Goal: Task Accomplishment & Management: Use online tool/utility

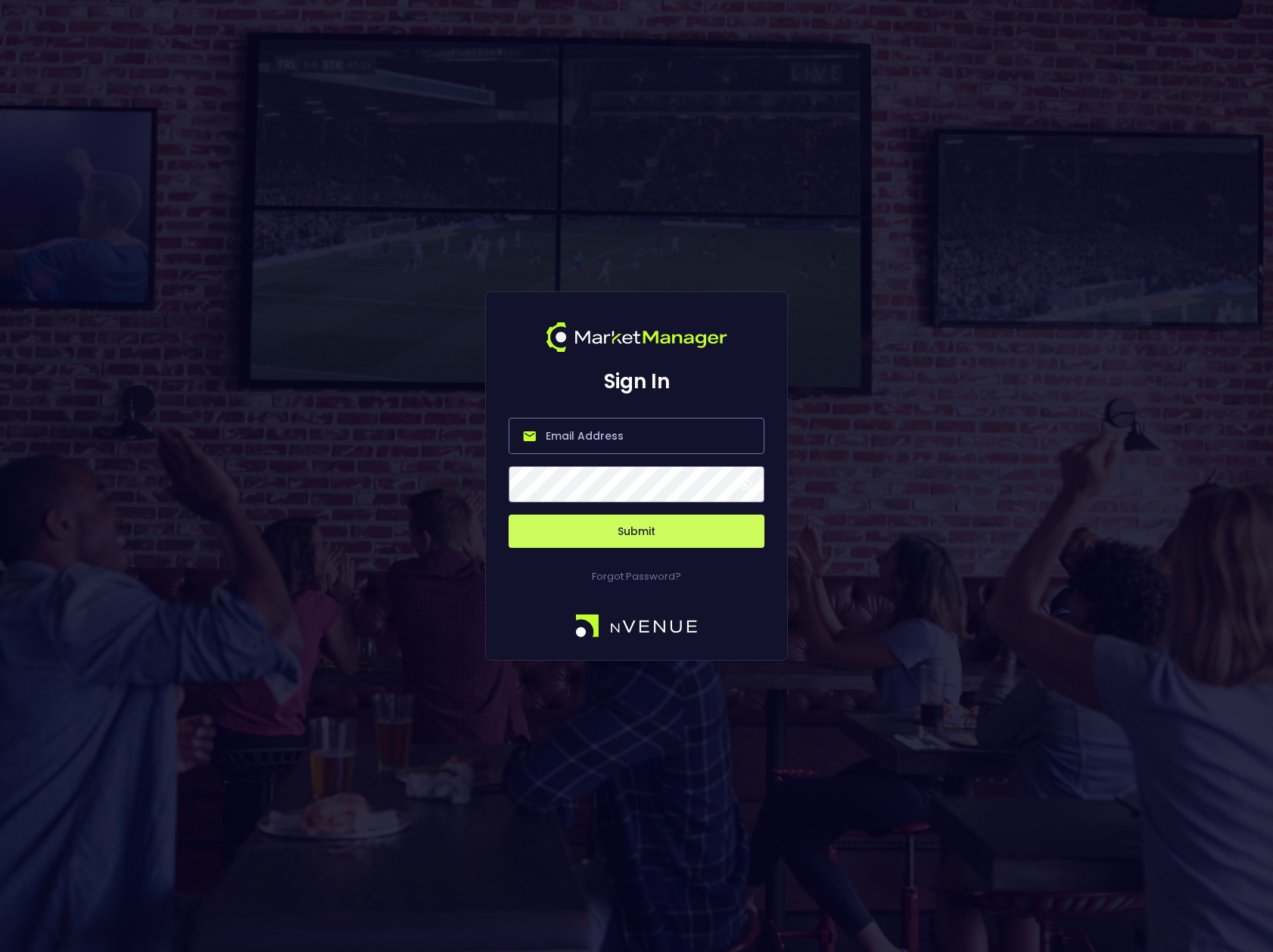
type input "[PERSON_NAME][EMAIL_ADDRESS][DOMAIN_NAME]"
click at [744, 488] on span at bounding box center [745, 485] width 14 height 14
click at [633, 532] on button "Submit" at bounding box center [636, 531] width 255 height 33
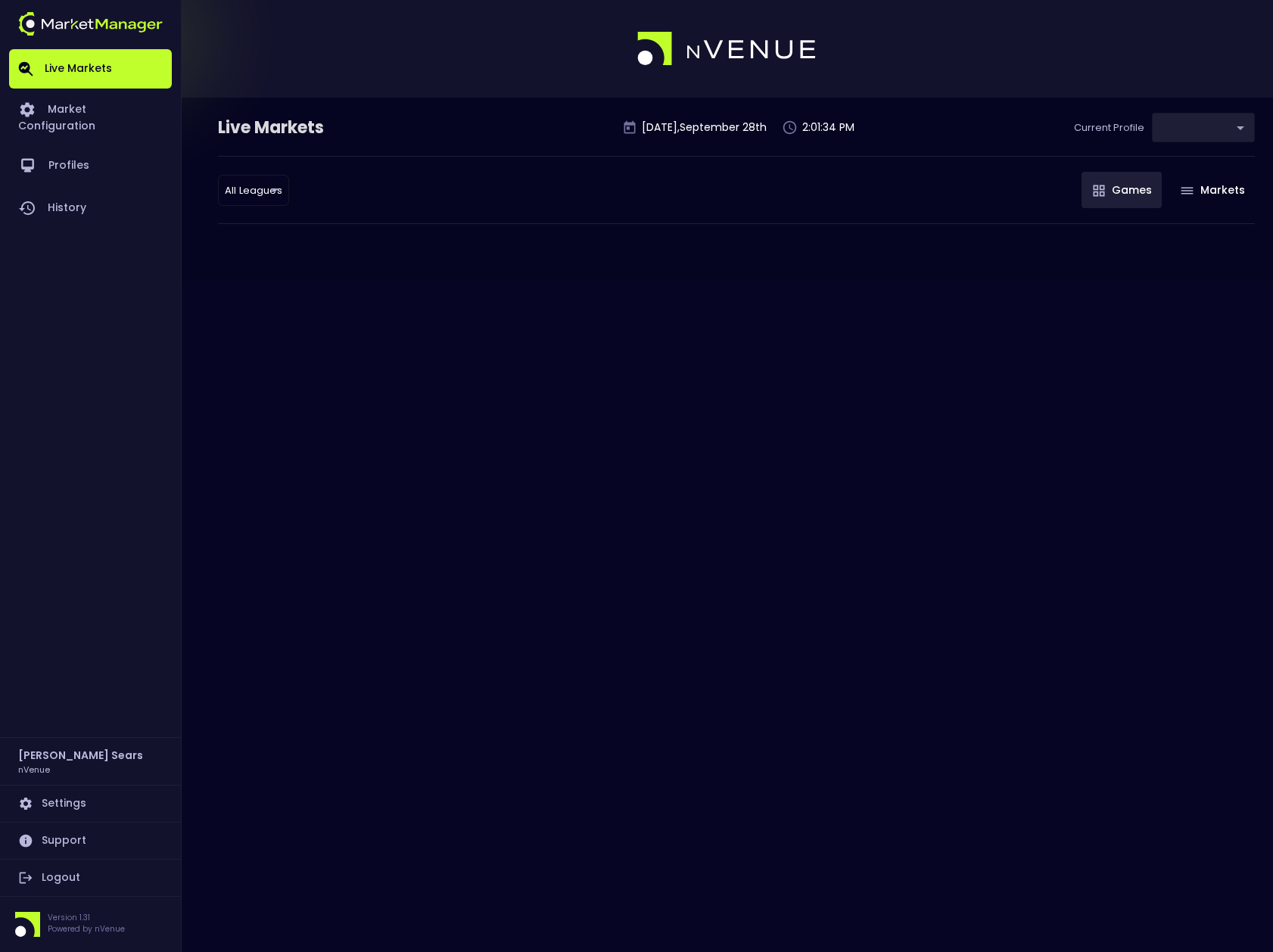
type input "0d810fa5-e353-4d9c-b11d-31f095cae871"
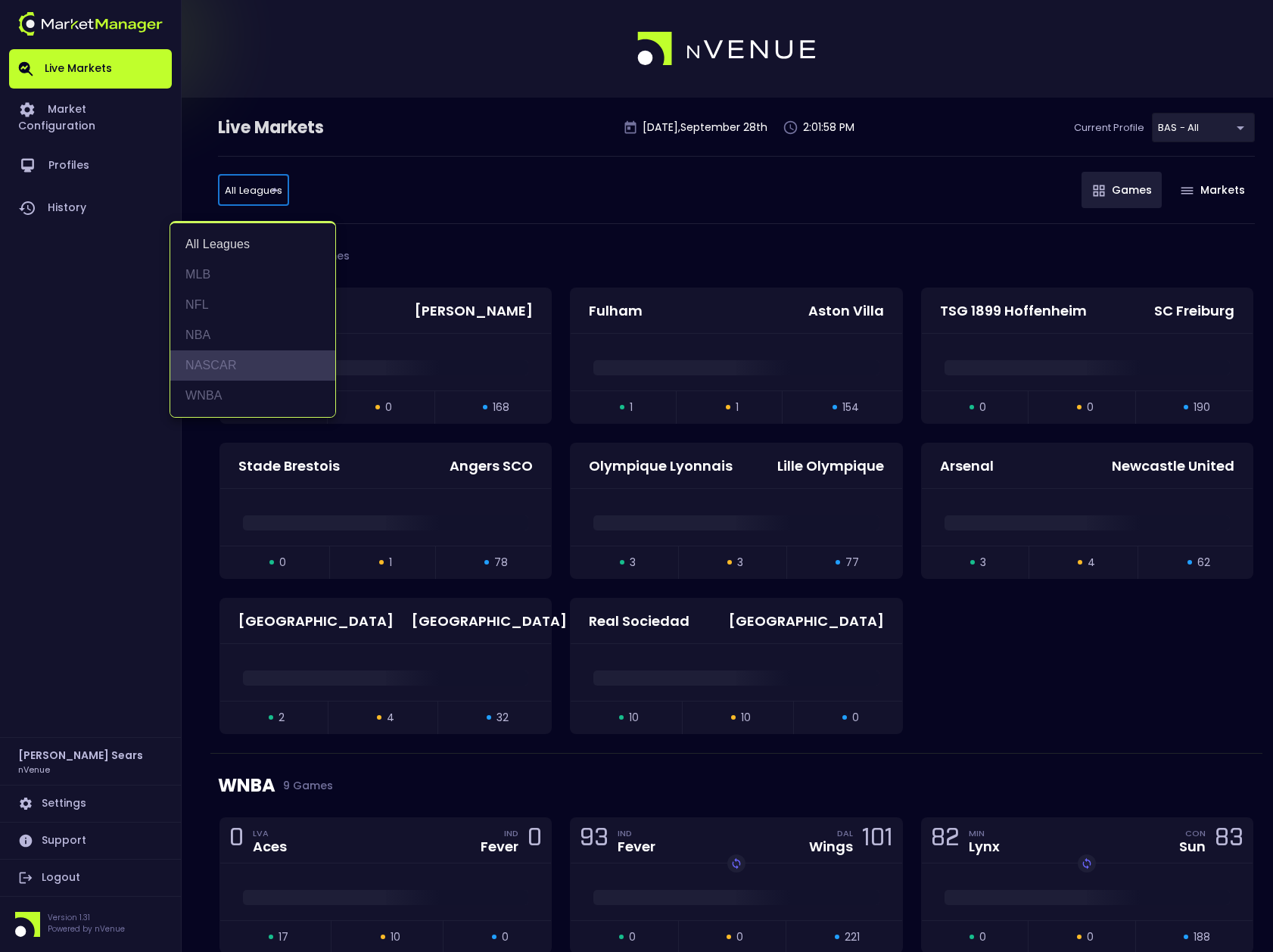
click at [213, 362] on li "NASCAR" at bounding box center [252, 365] width 165 height 30
type input "NASCAR"
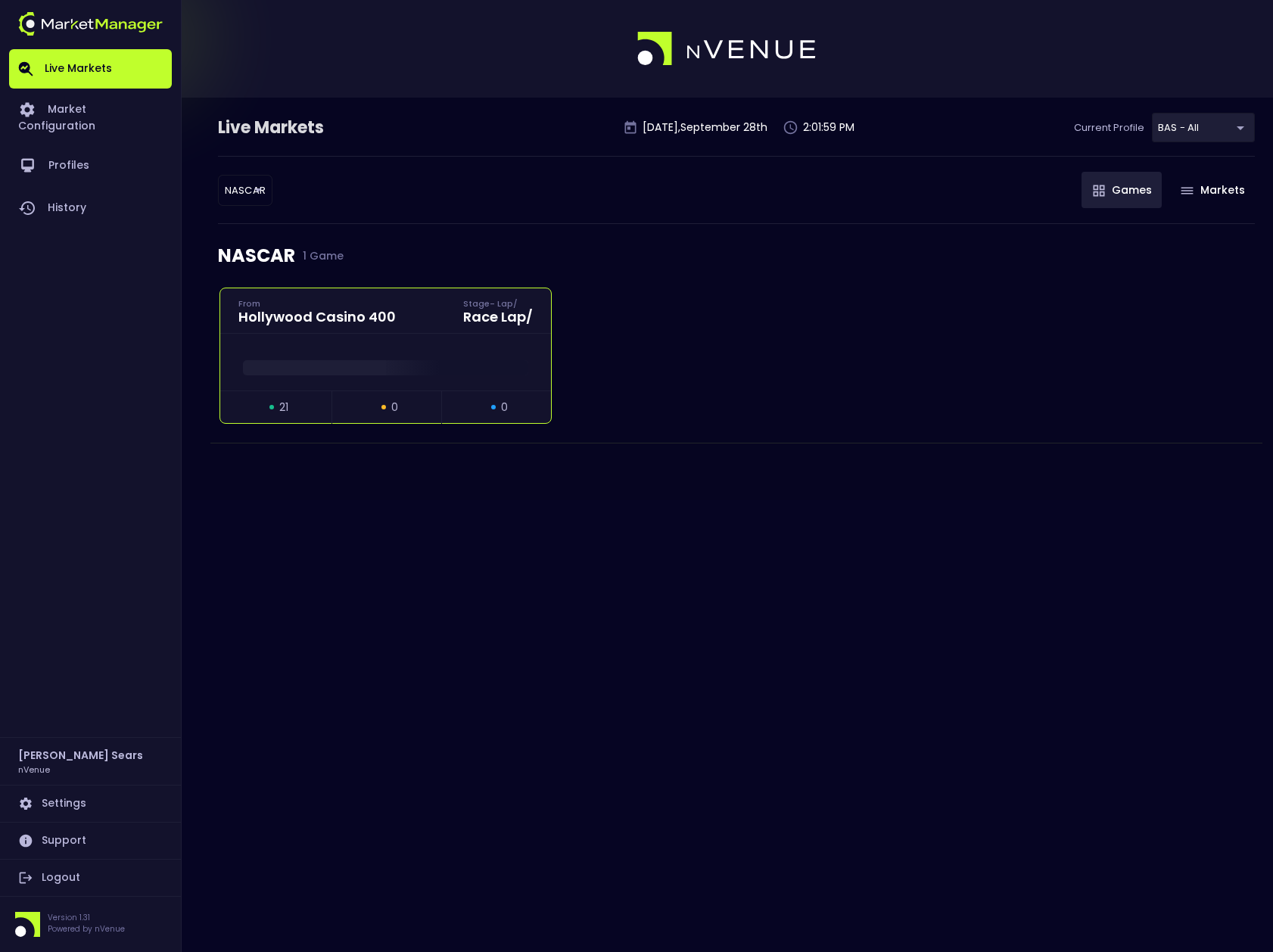
click at [355, 349] on div at bounding box center [385, 361] width 330 height 57
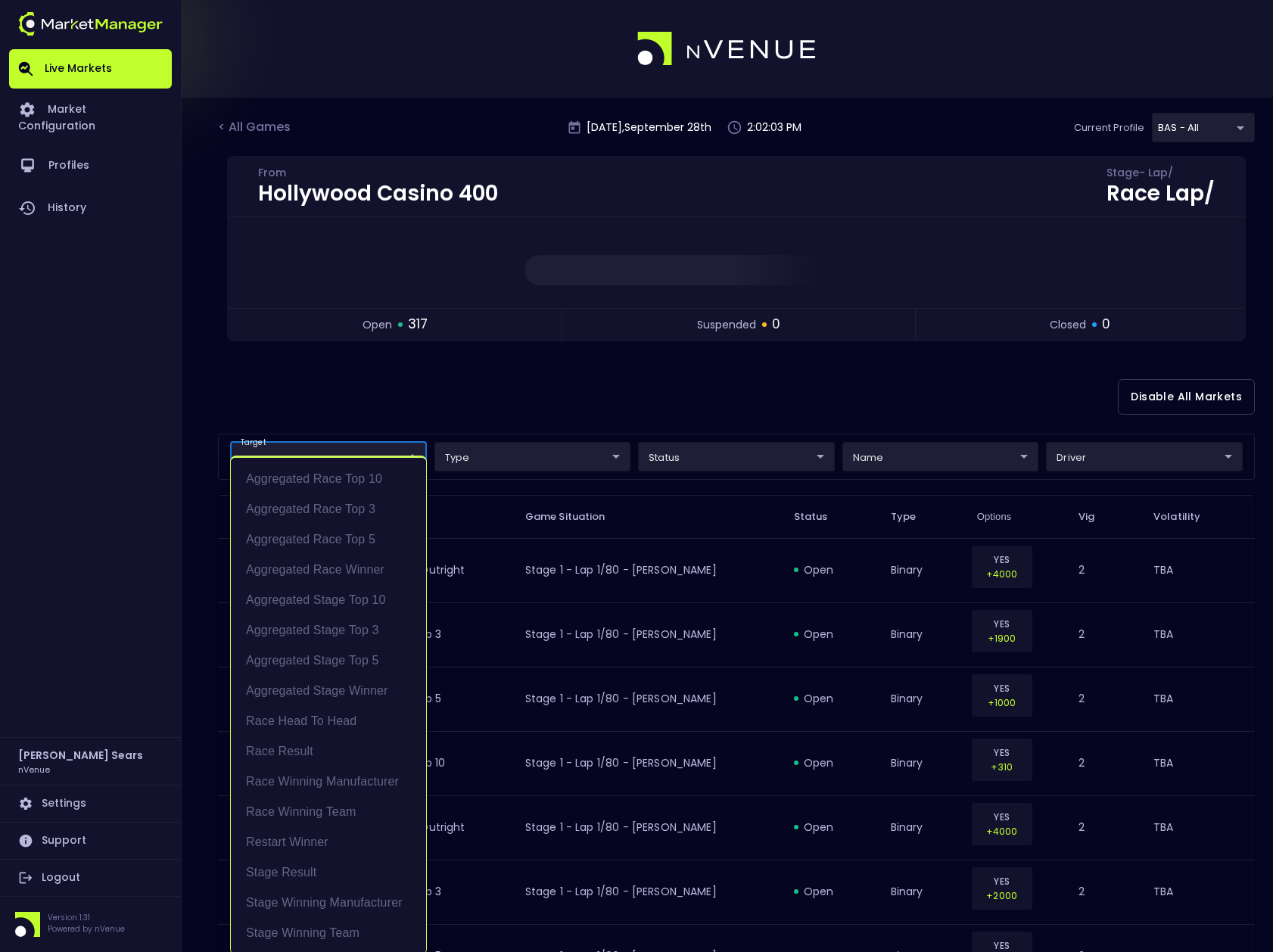
click at [303, 751] on li "Race Result" at bounding box center [328, 751] width 196 height 30
type input "Race Result"
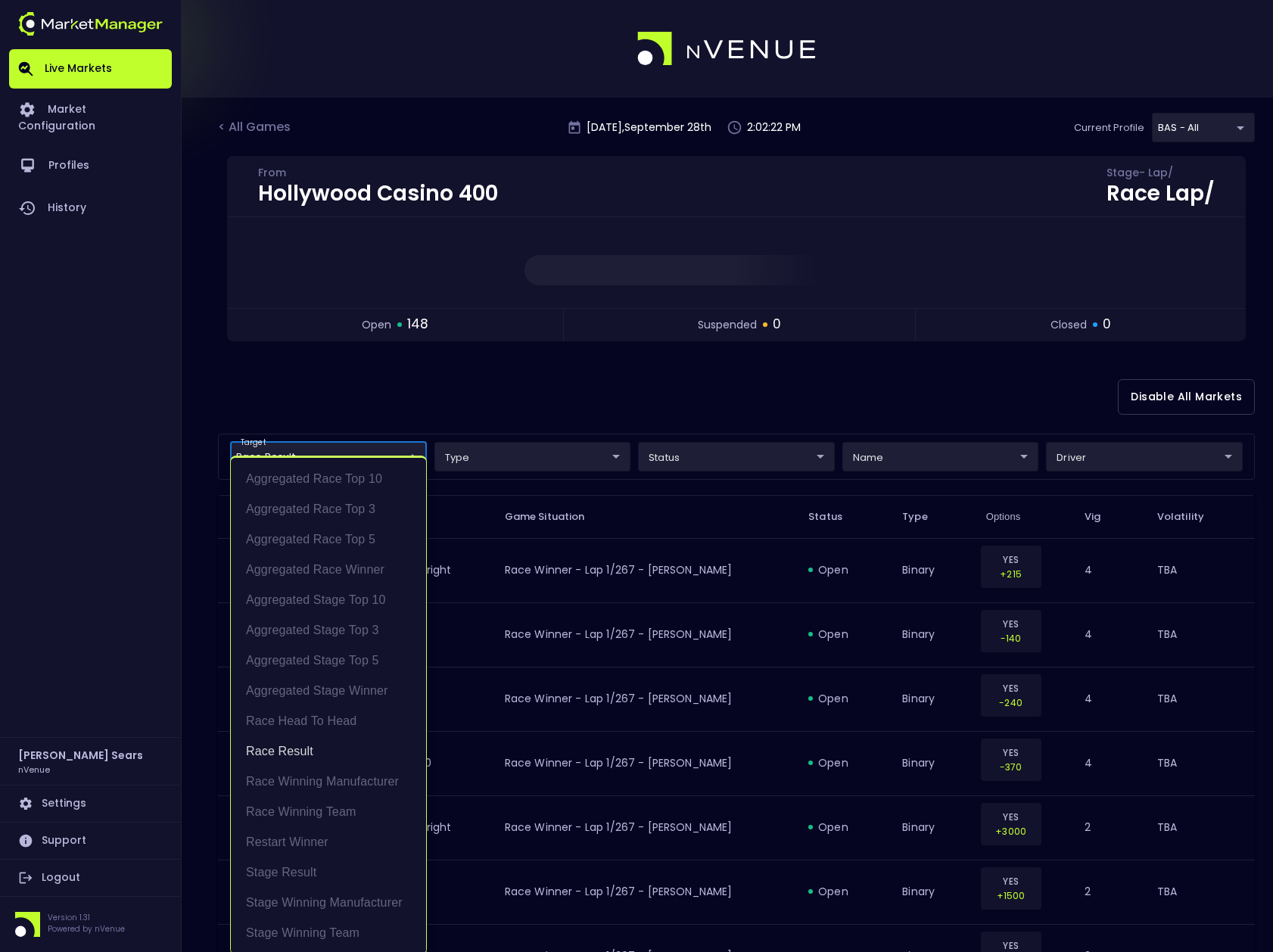
click at [1020, 395] on div at bounding box center [636, 476] width 1273 height 952
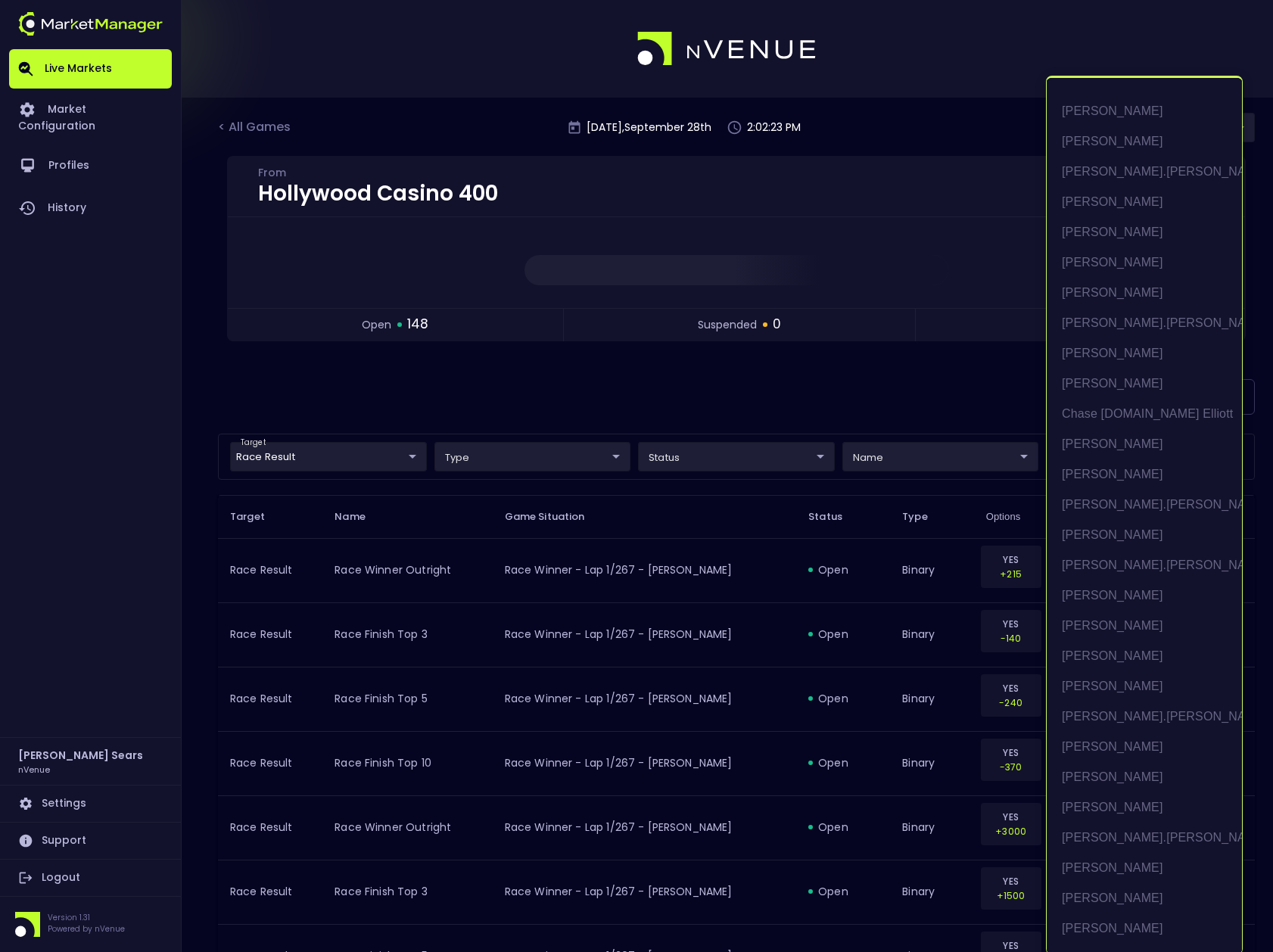
click at [1125, 380] on li "[PERSON_NAME]" at bounding box center [1144, 383] width 196 height 30
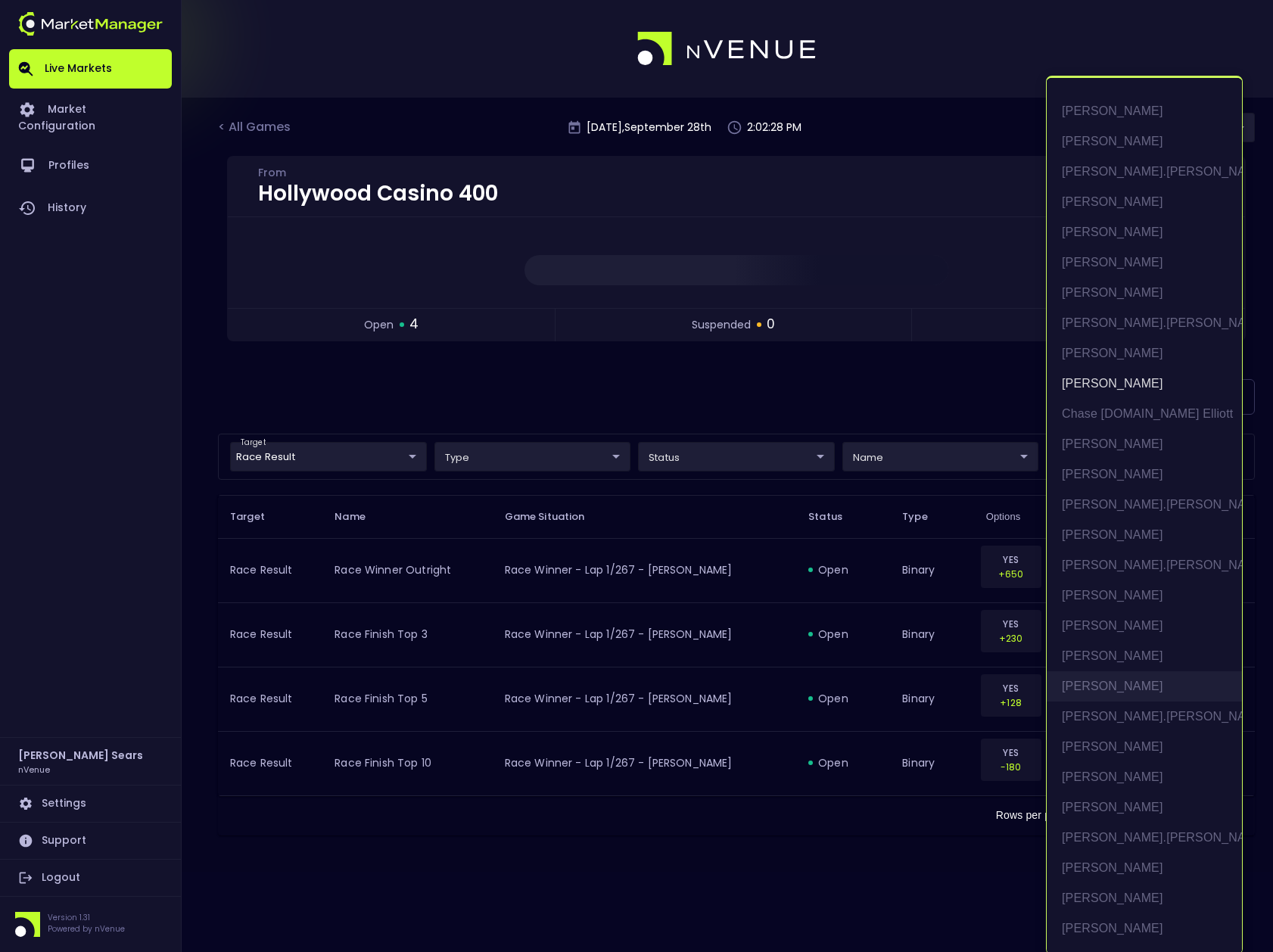
click at [1114, 690] on li "[PERSON_NAME]" at bounding box center [1144, 687] width 196 height 30
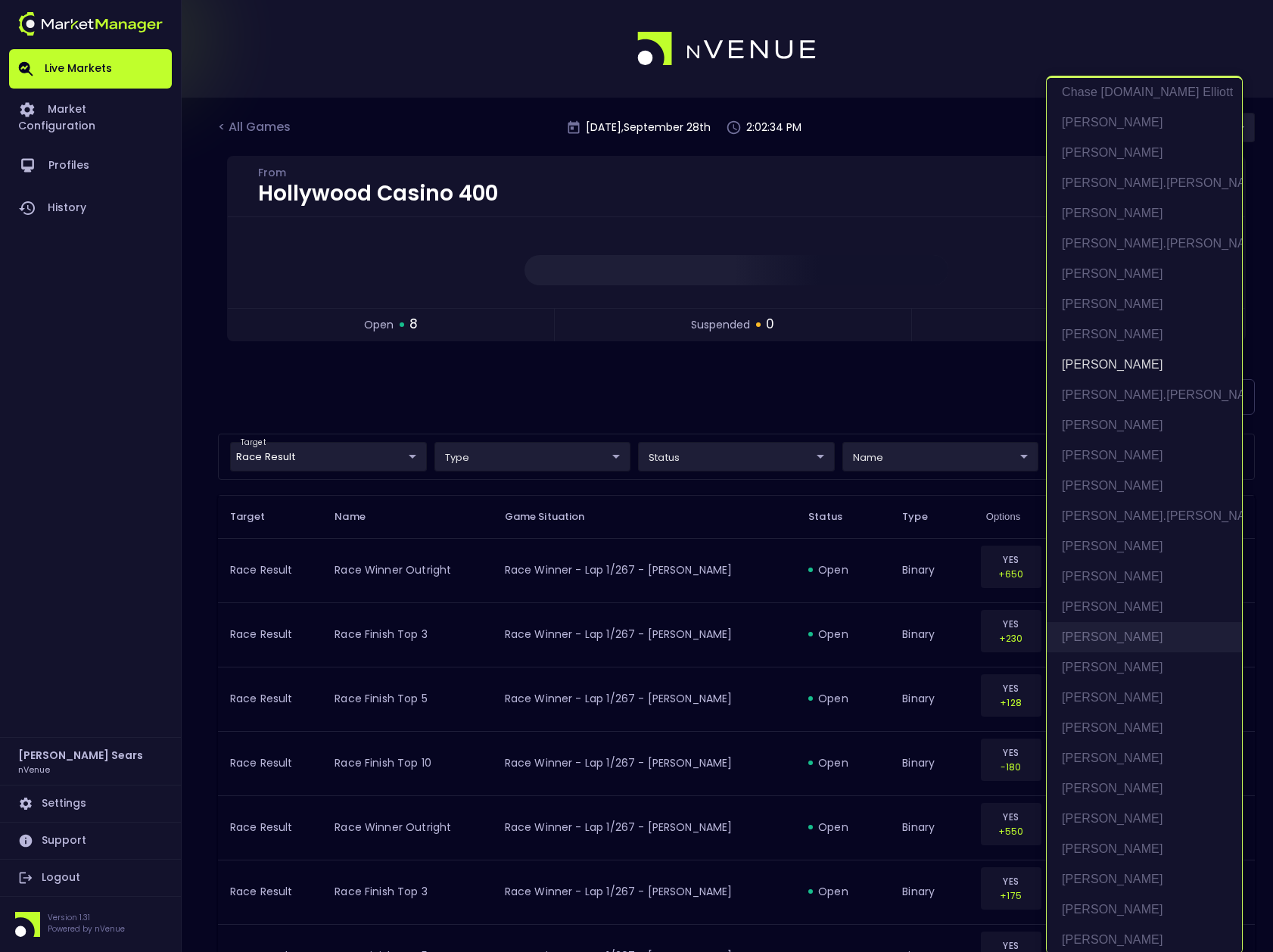
scroll to position [323, 0]
click at [1118, 663] on li "[PERSON_NAME]" at bounding box center [1144, 666] width 196 height 30
type input "[PERSON_NAME],[PERSON_NAME],[PERSON_NAME]"
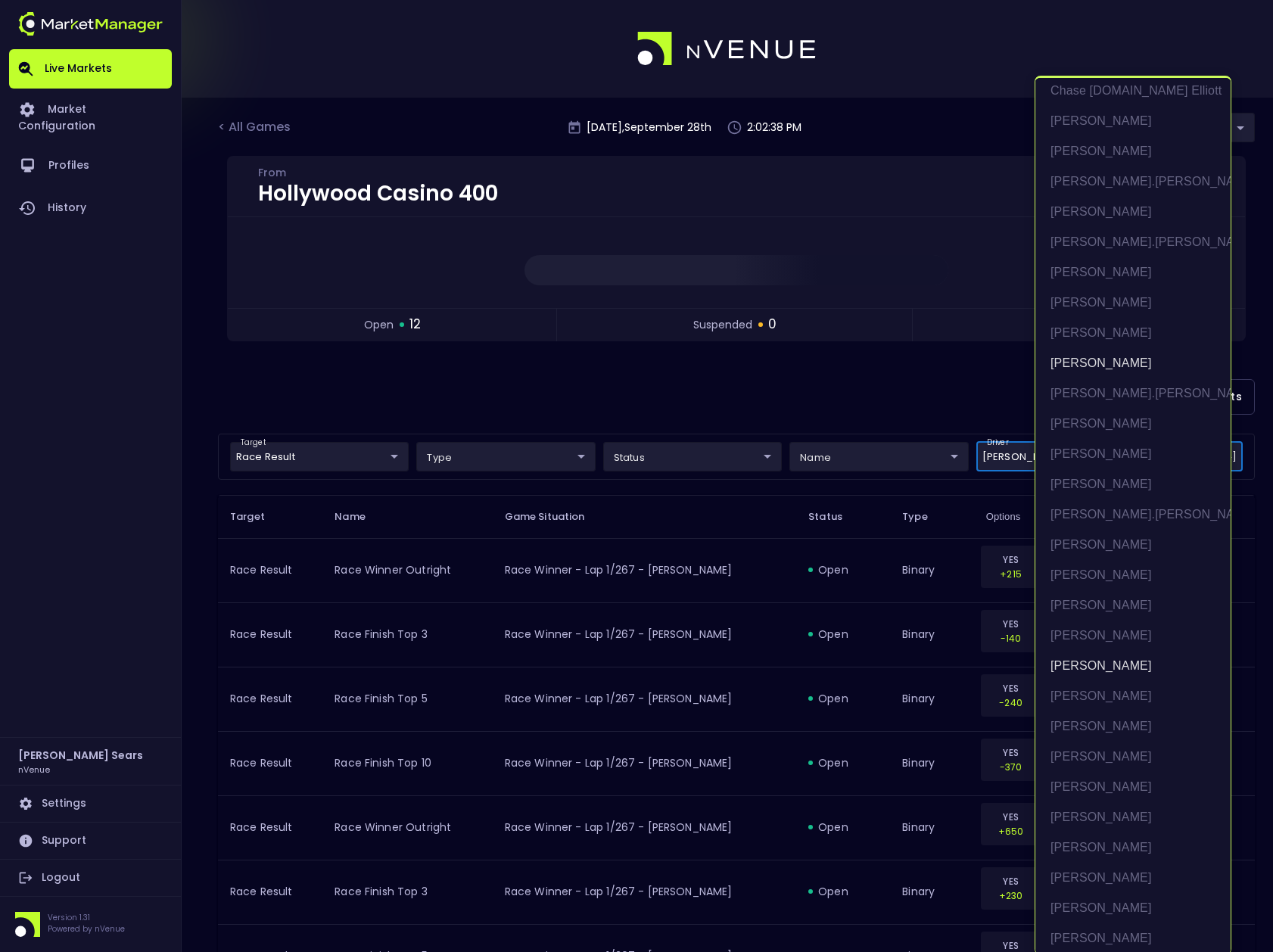
click at [921, 386] on div at bounding box center [636, 476] width 1273 height 952
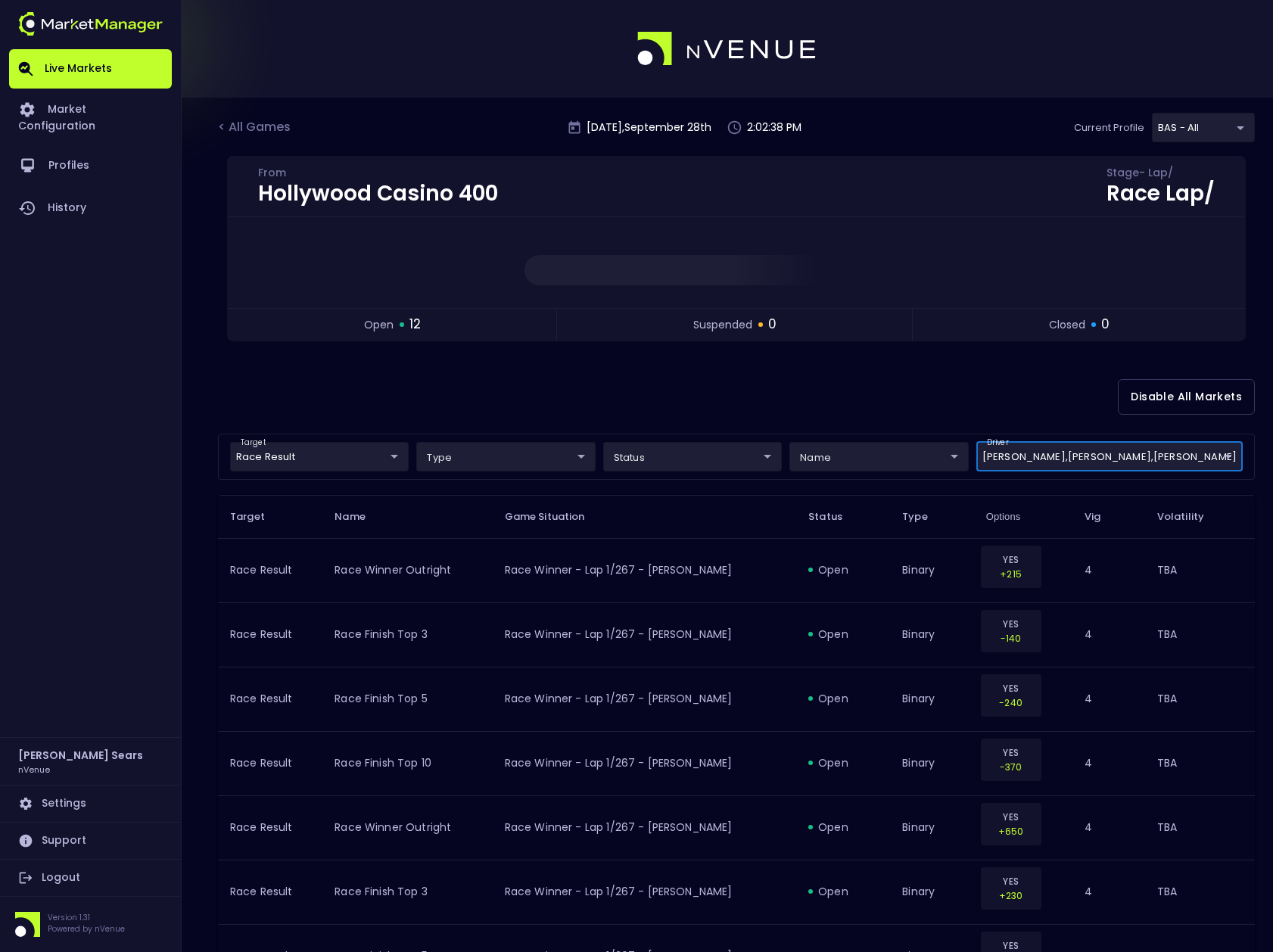
scroll to position [0, 0]
click at [864, 459] on body "Live Markets Market Configuration Profiles History [PERSON_NAME] nVenue Setting…" at bounding box center [636, 694] width 1273 height 1387
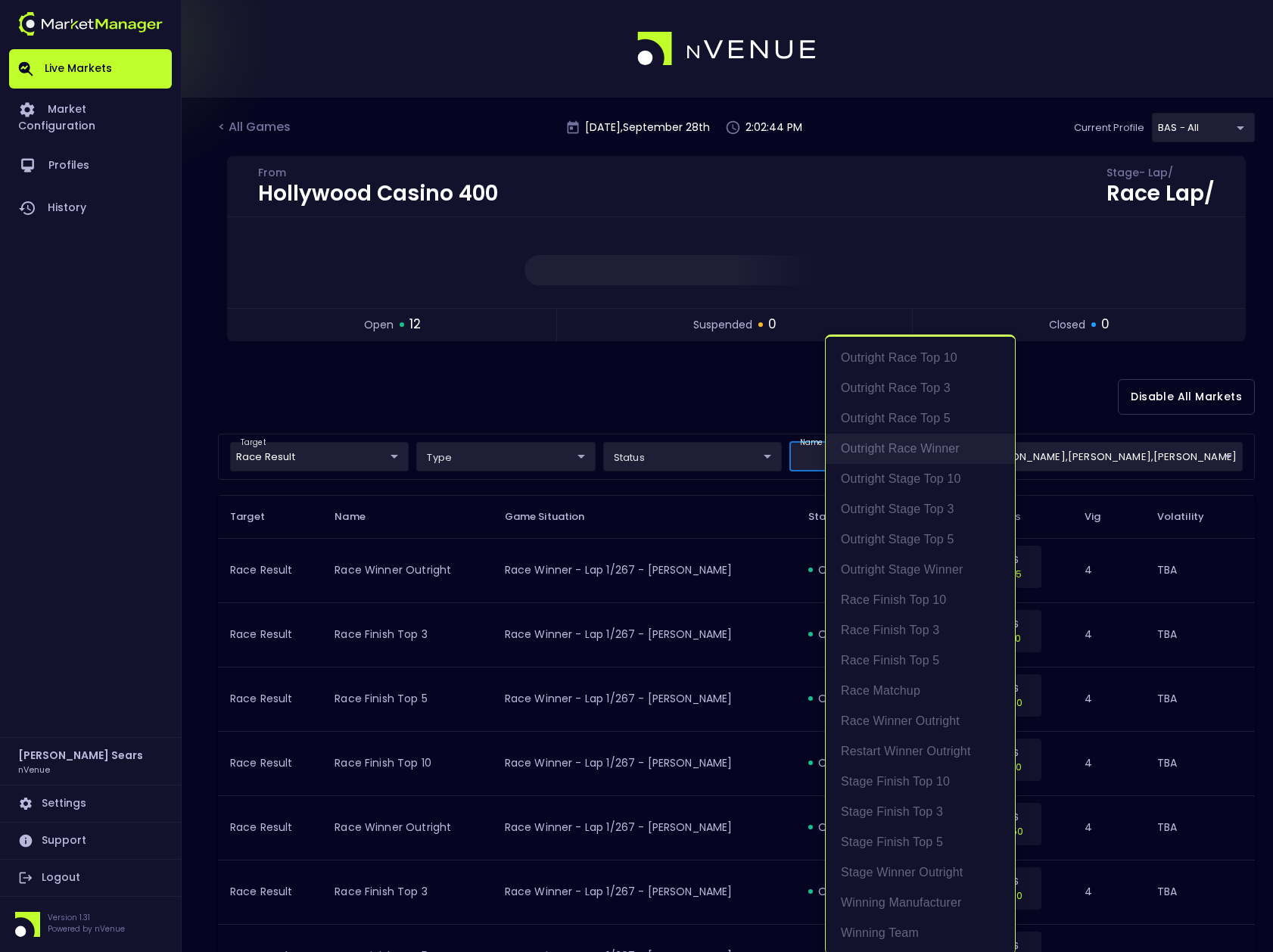
click at [901, 448] on li "Outright Race Winner" at bounding box center [921, 449] width 190 height 30
type input "Outright Race Winner"
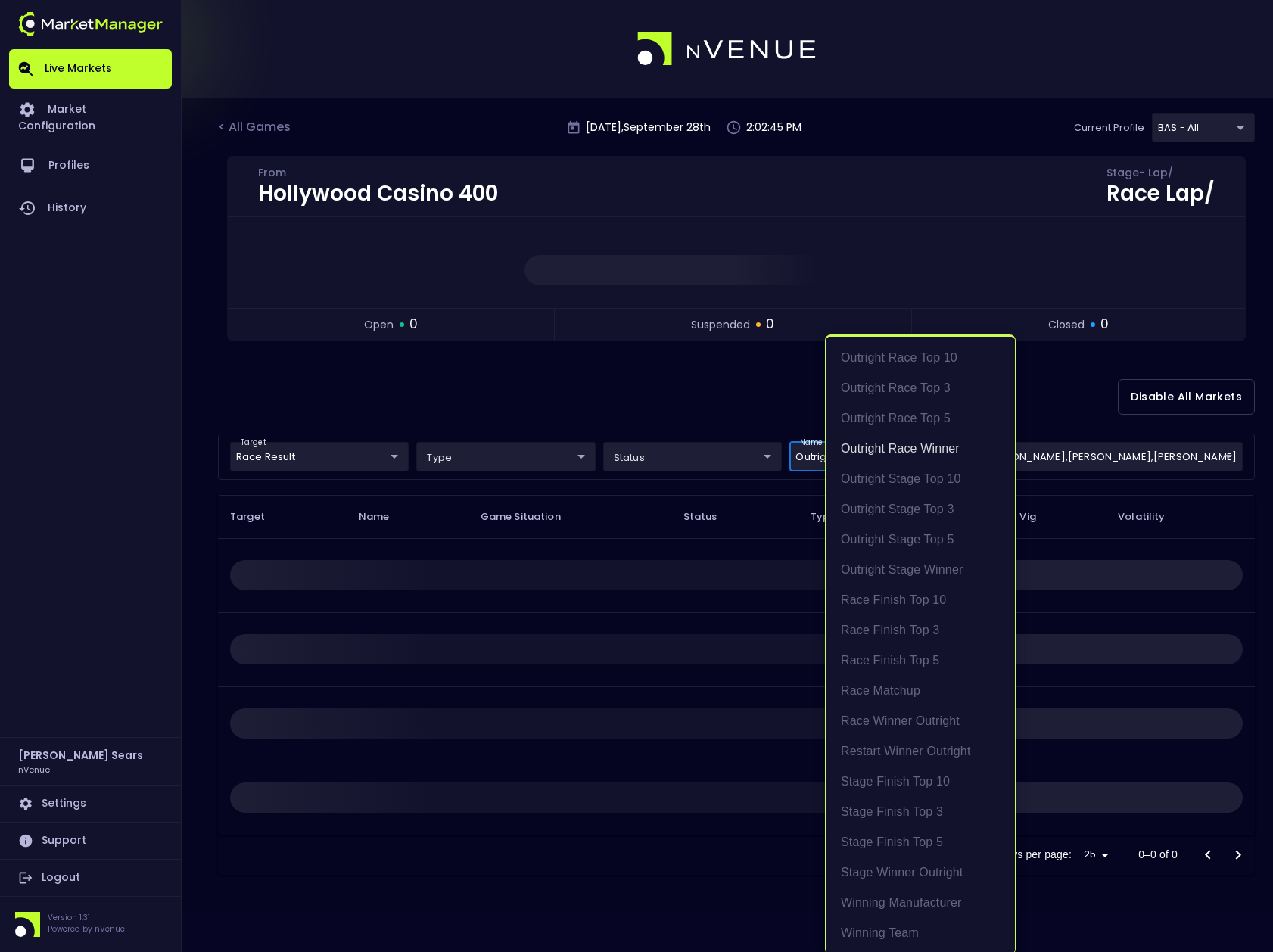
click at [726, 387] on div at bounding box center [636, 476] width 1273 height 952
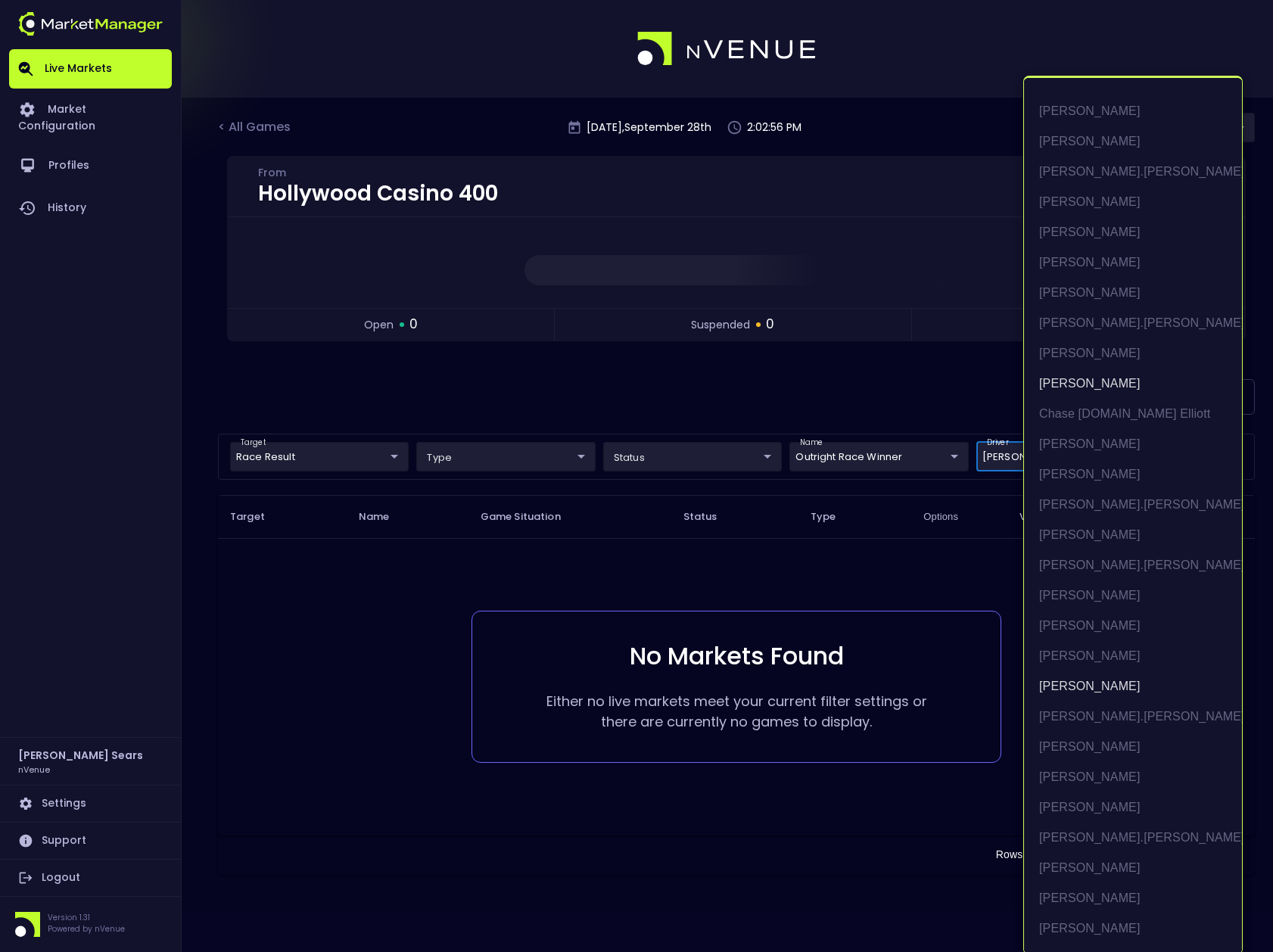
click at [1181, 456] on body "Live Markets Market Configuration Profiles History [PERSON_NAME] nVenue Setting…" at bounding box center [636, 476] width 1273 height 952
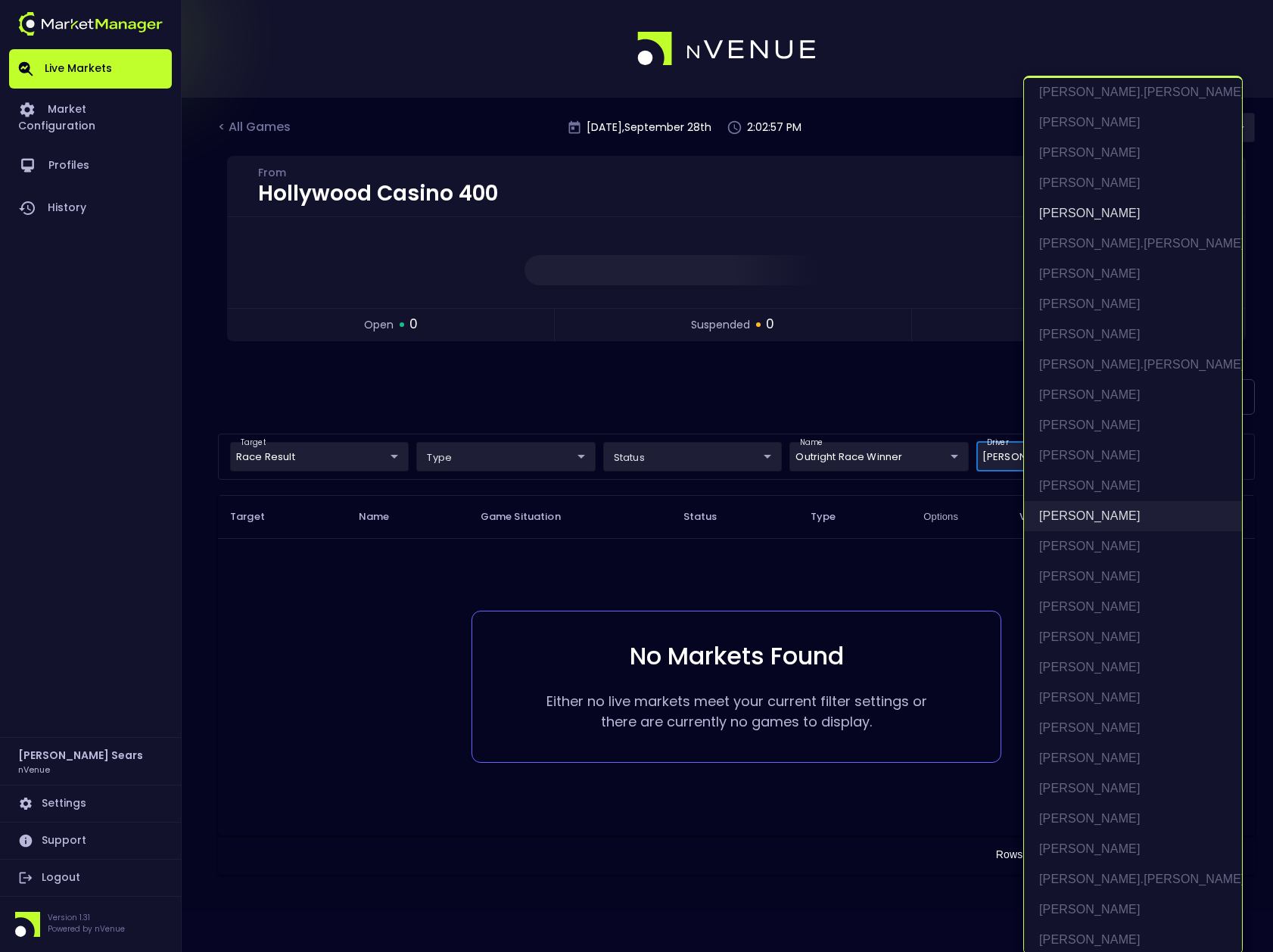
click at [1086, 514] on li "[PERSON_NAME]" at bounding box center [1132, 516] width 217 height 30
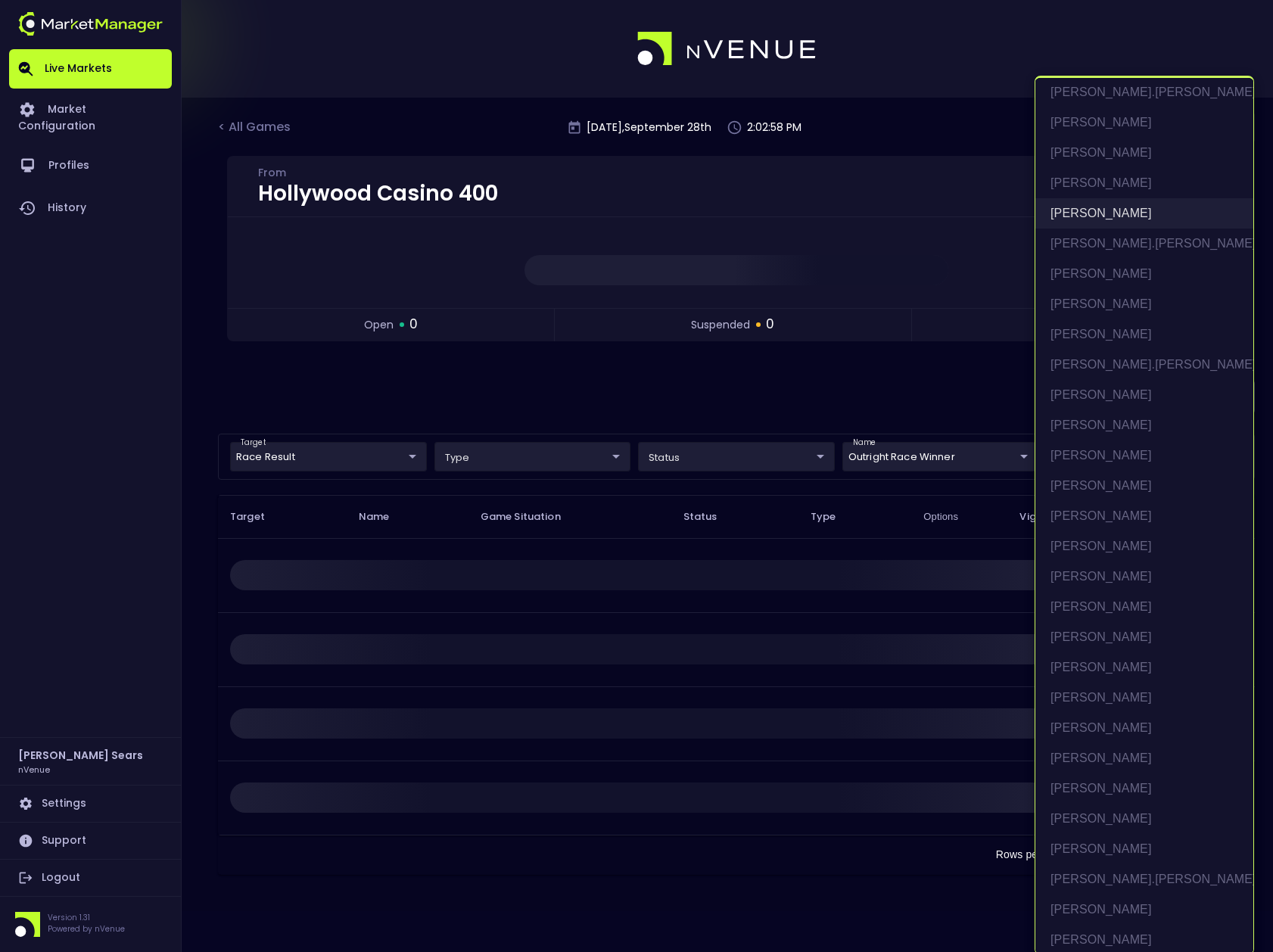
click at [1070, 206] on li "[PERSON_NAME]" at bounding box center [1144, 214] width 217 height 30
type input "[PERSON_NAME]"
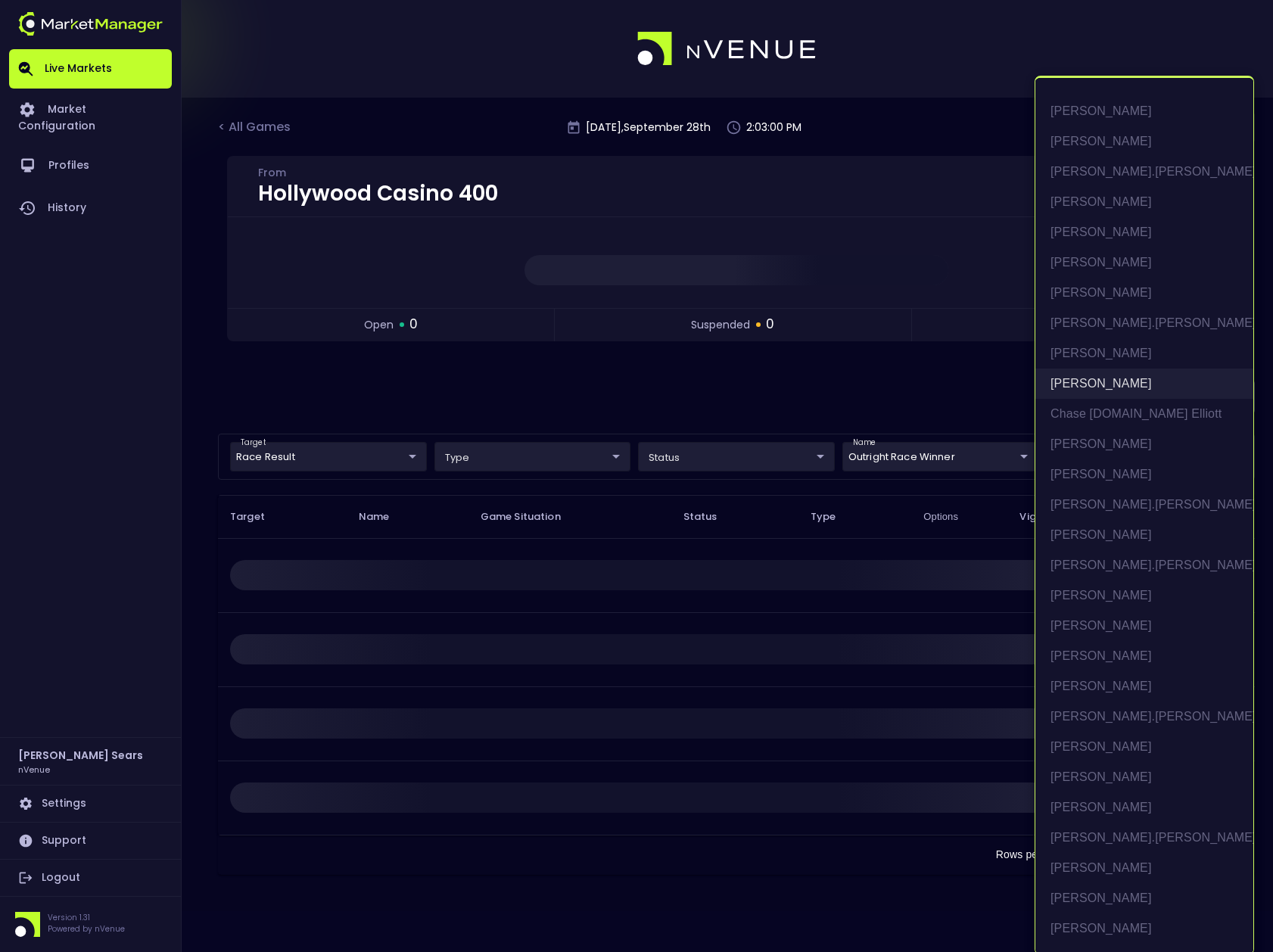
click at [1107, 382] on li "[PERSON_NAME]" at bounding box center [1144, 383] width 217 height 30
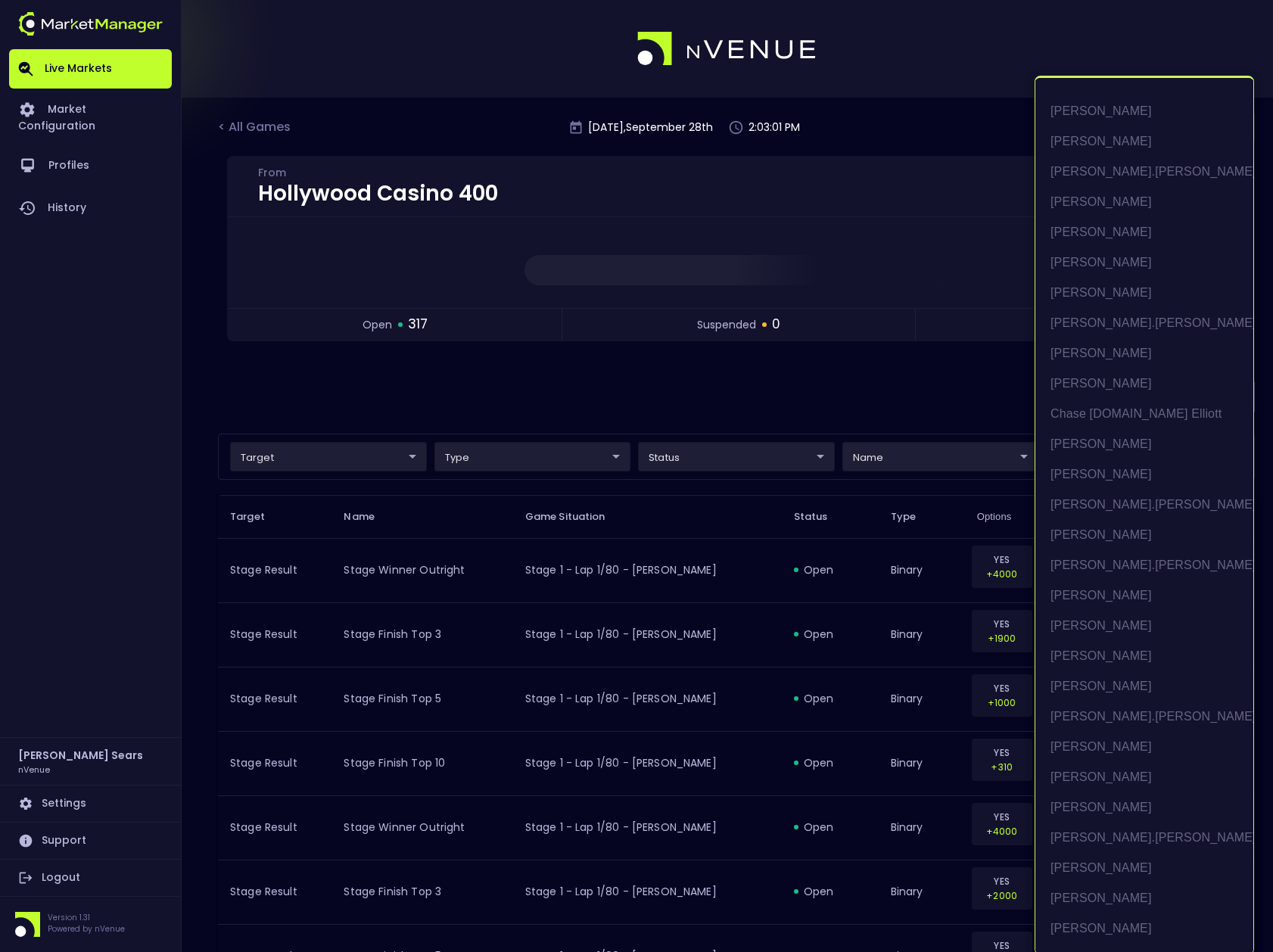
click at [945, 393] on div at bounding box center [636, 476] width 1273 height 952
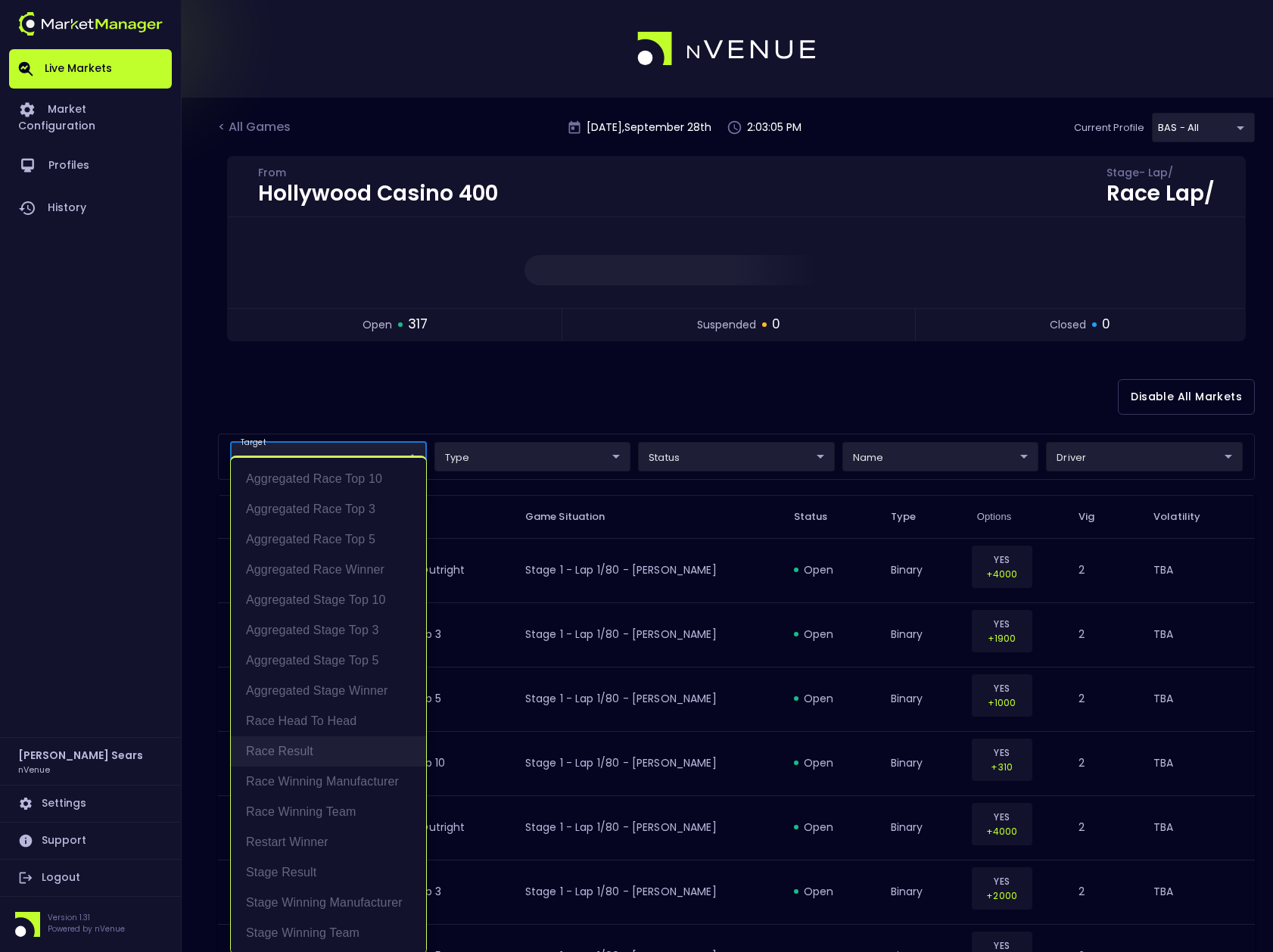
click at [290, 750] on li "Race Result" at bounding box center [328, 751] width 196 height 30
type input "Race Result"
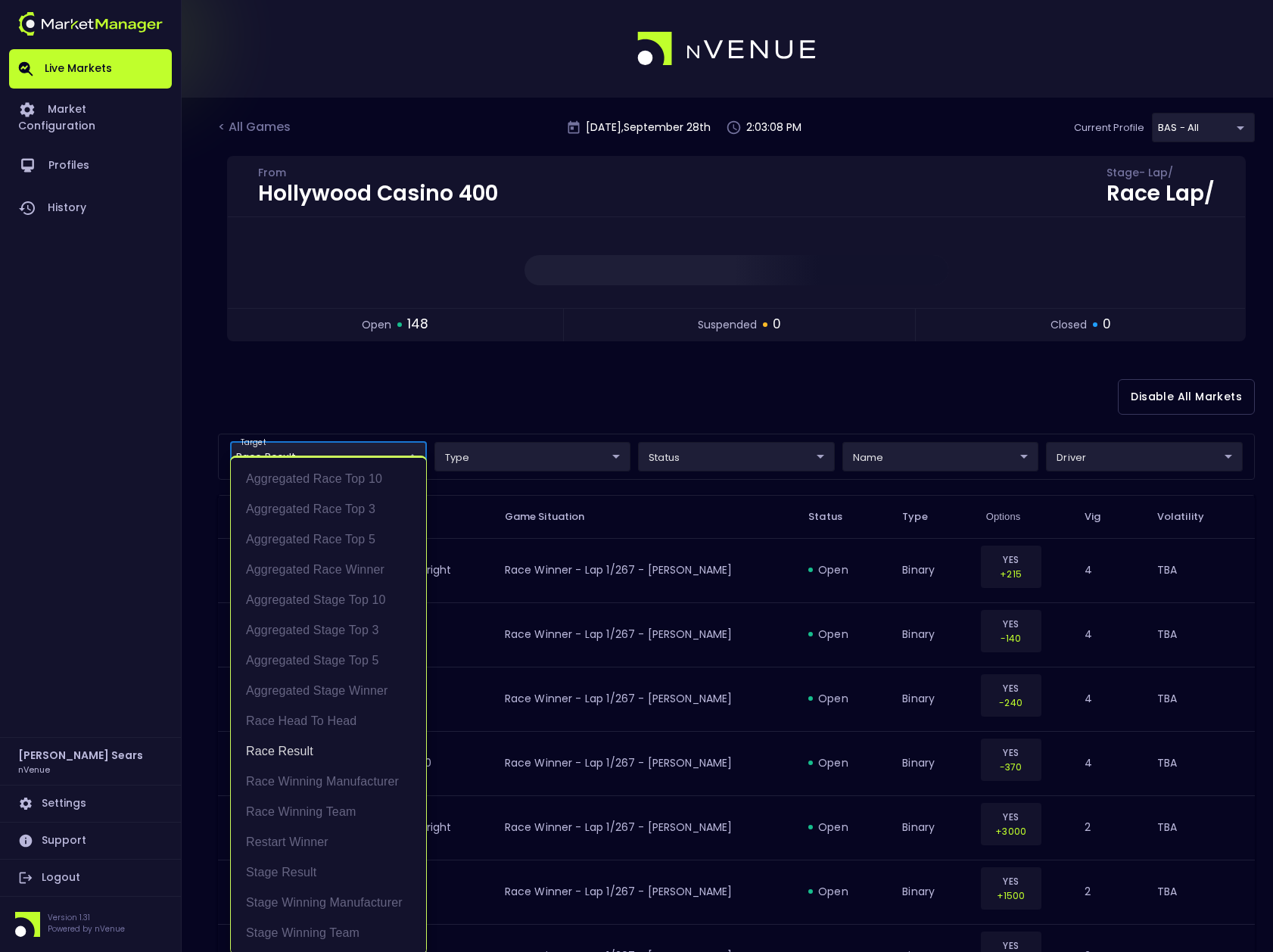
click at [552, 425] on div at bounding box center [636, 476] width 1273 height 952
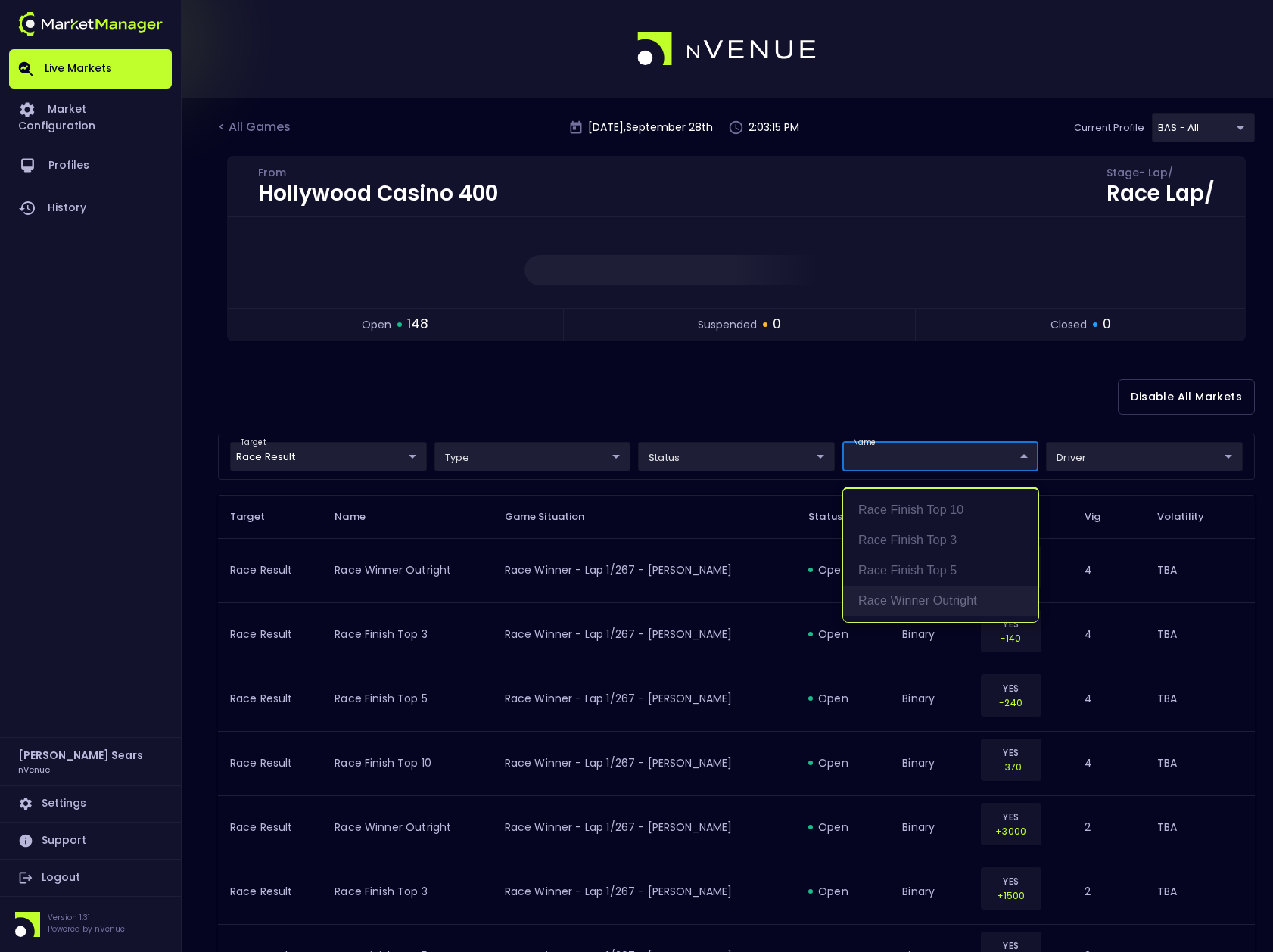
click at [912, 600] on li "Race Winner Outright" at bounding box center [941, 601] width 196 height 30
type input "Race Winner Outright"
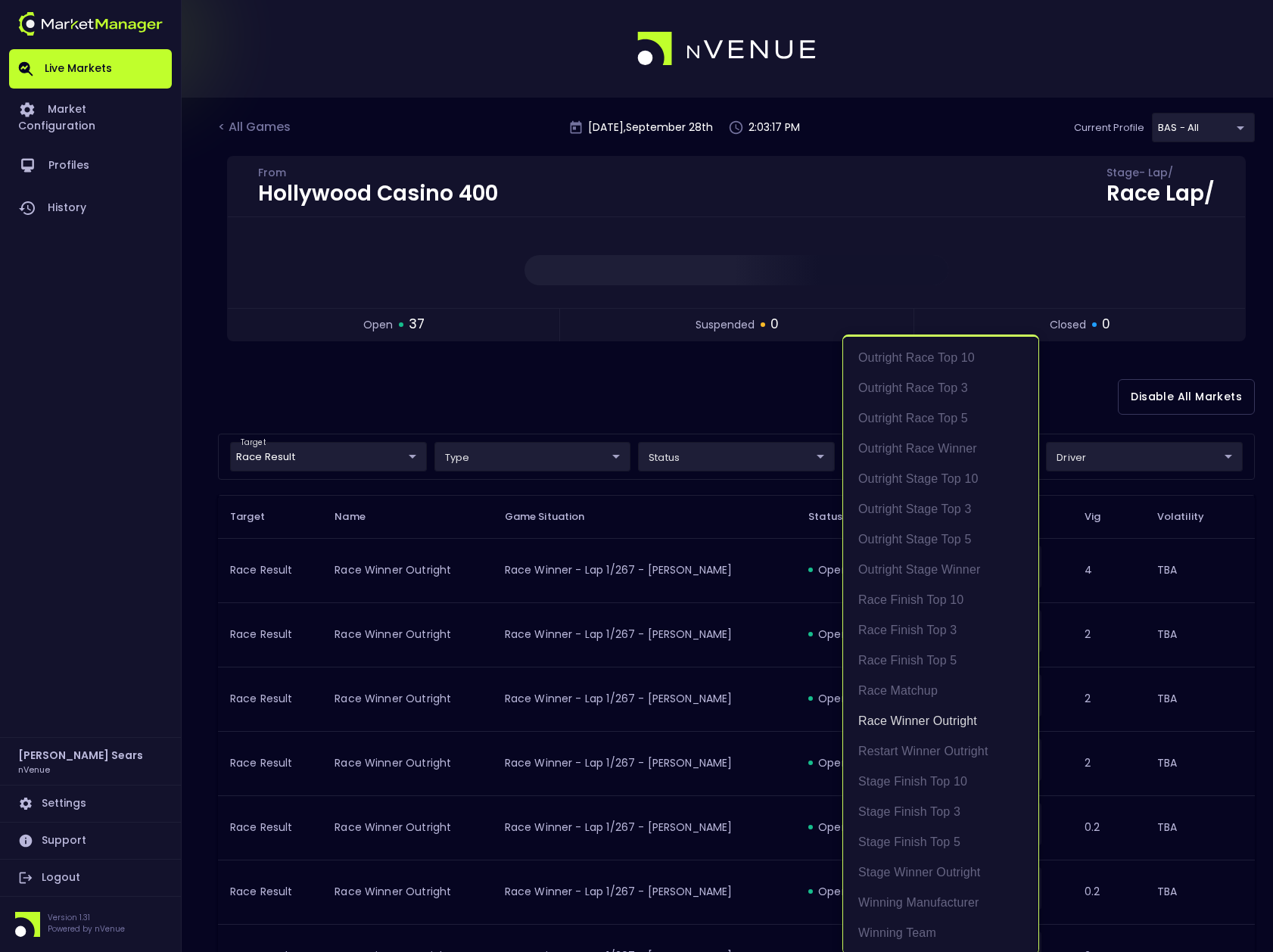
click at [776, 459] on div at bounding box center [636, 476] width 1273 height 952
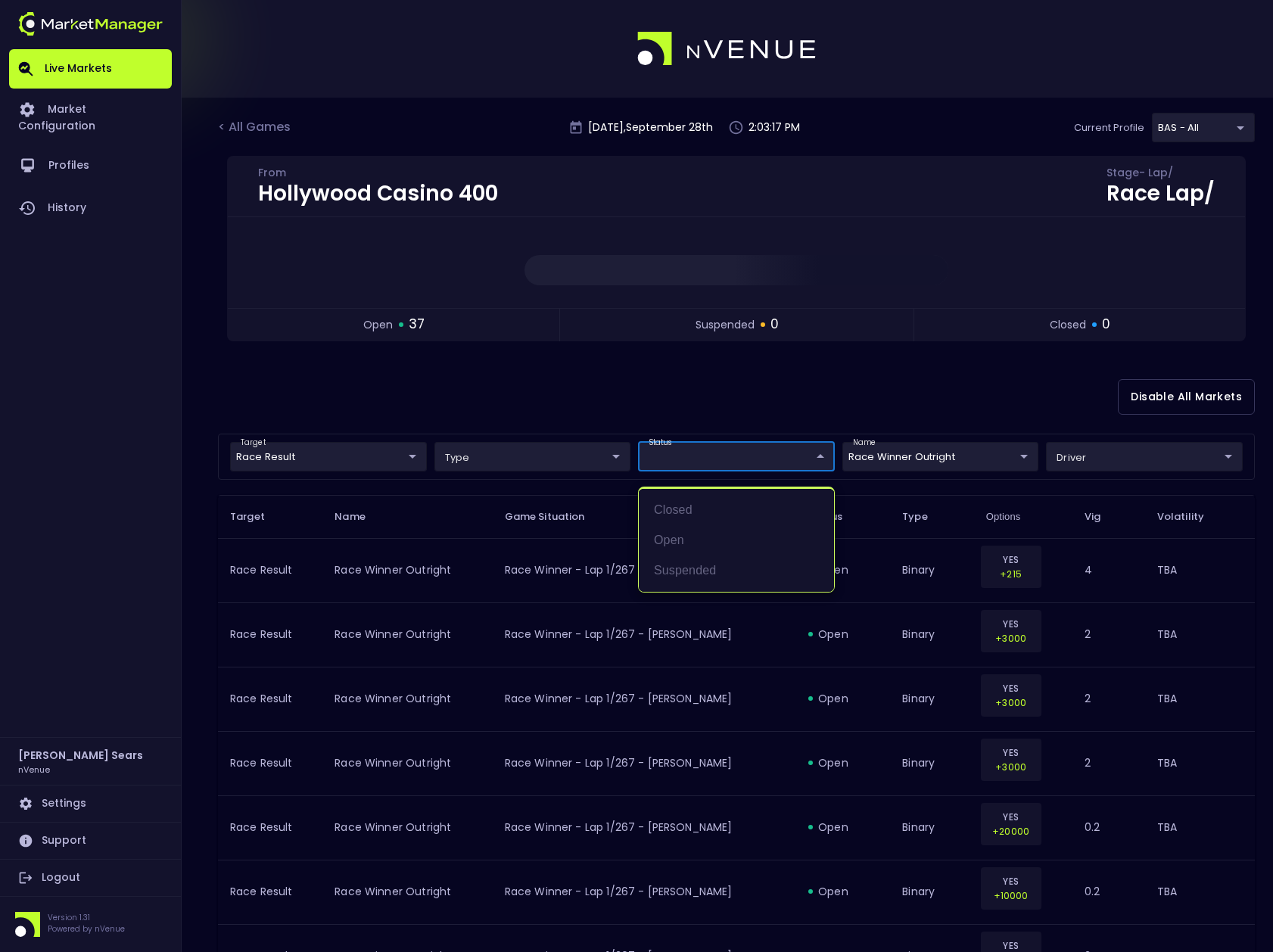
click at [684, 546] on li "open" at bounding box center [736, 540] width 196 height 30
type input "open"
click at [890, 368] on div at bounding box center [636, 476] width 1273 height 952
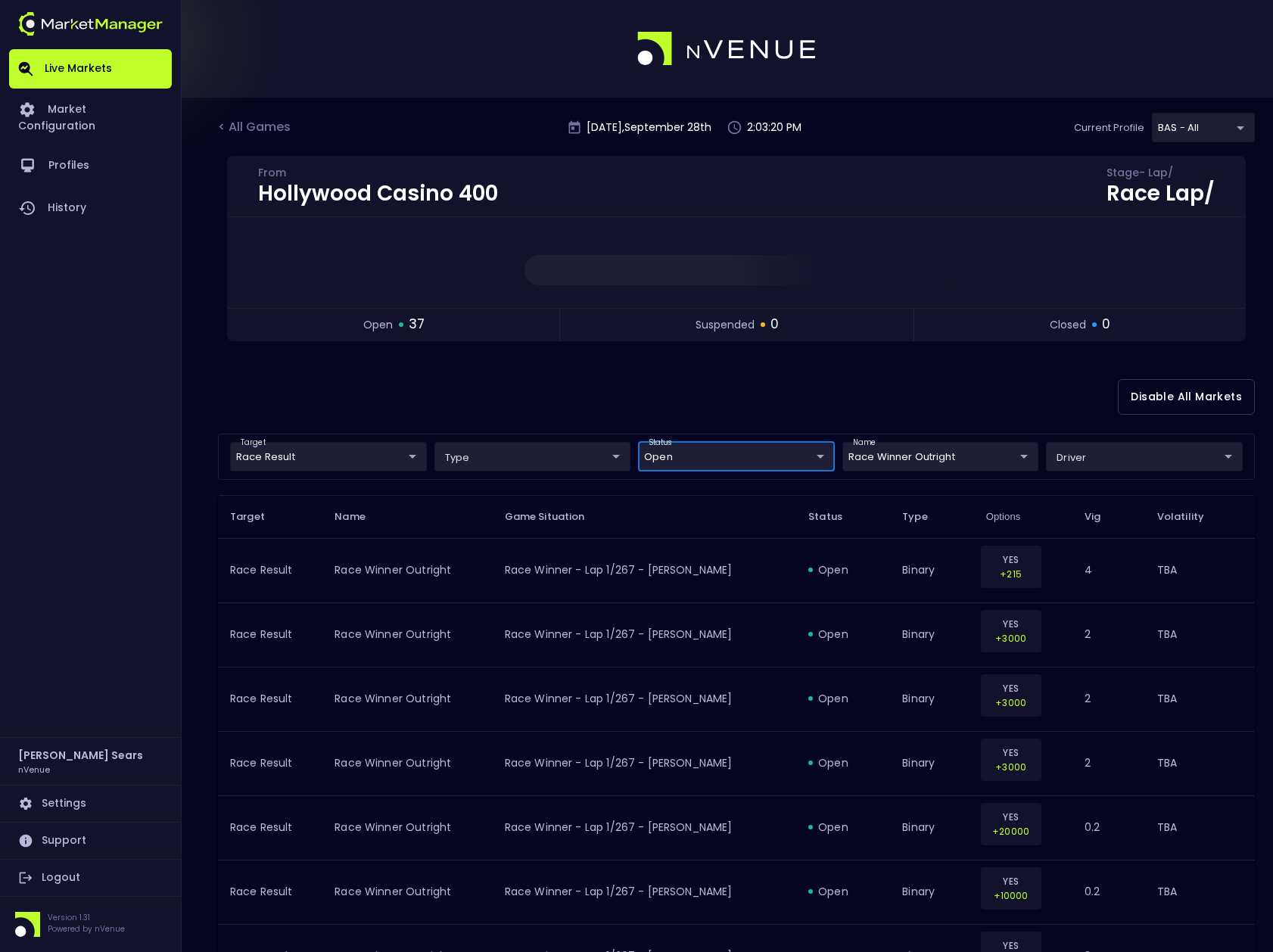
click at [1233, 403] on button "Disable All Markets" at bounding box center [1185, 397] width 137 height 36
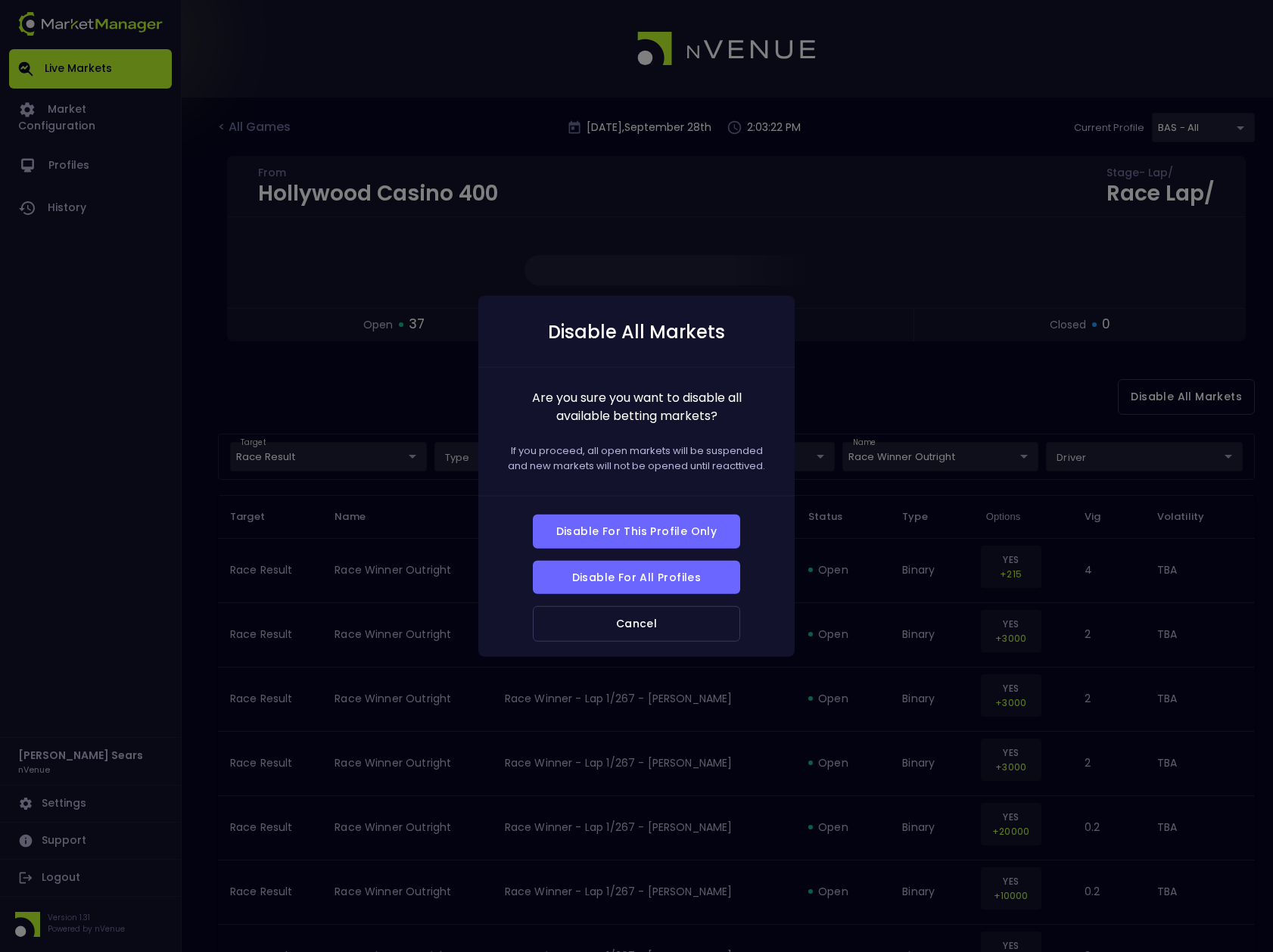
click at [643, 619] on button "Cancel" at bounding box center [636, 625] width 208 height 36
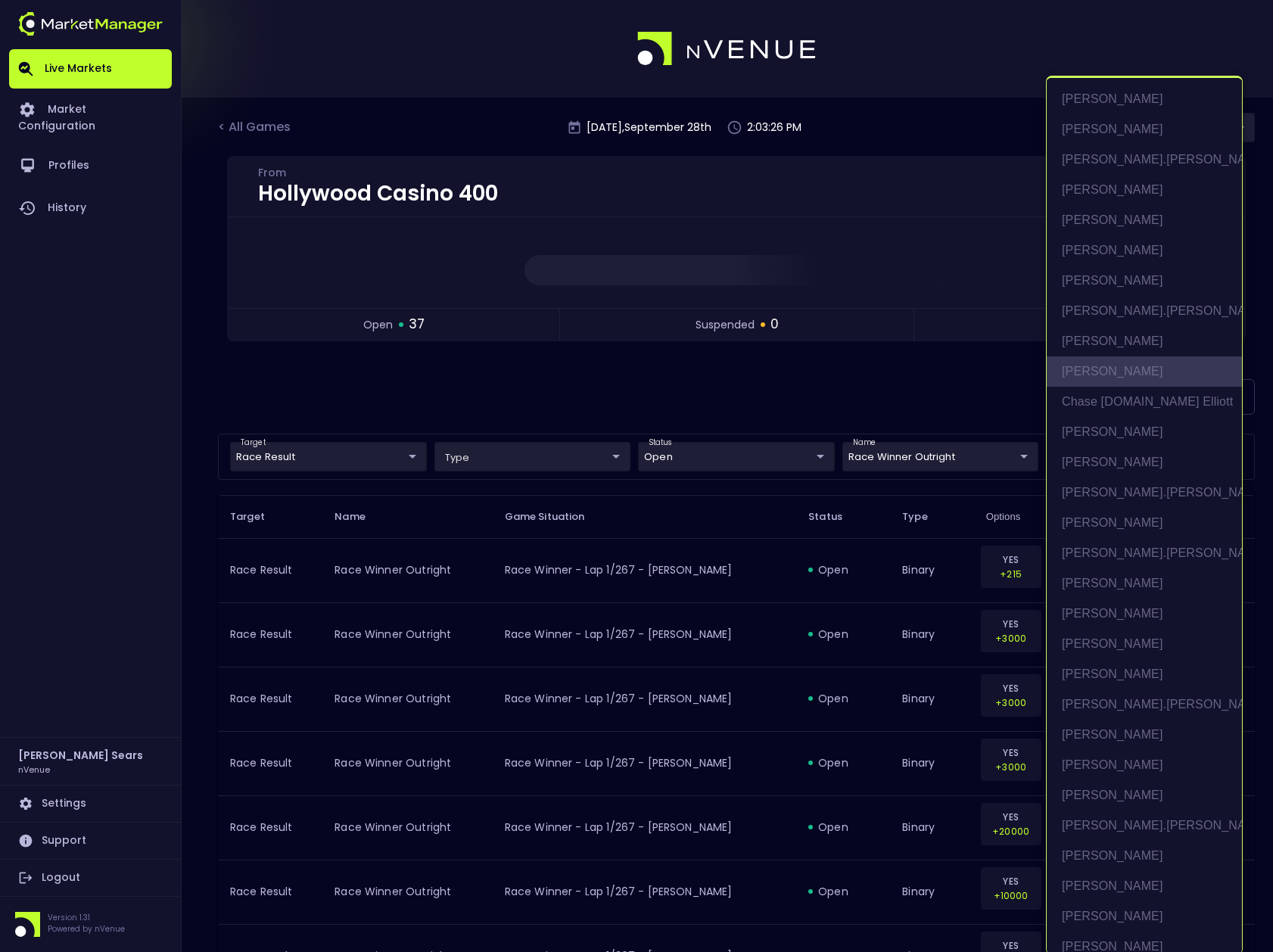
click at [1112, 365] on li "[PERSON_NAME]" at bounding box center [1144, 371] width 196 height 30
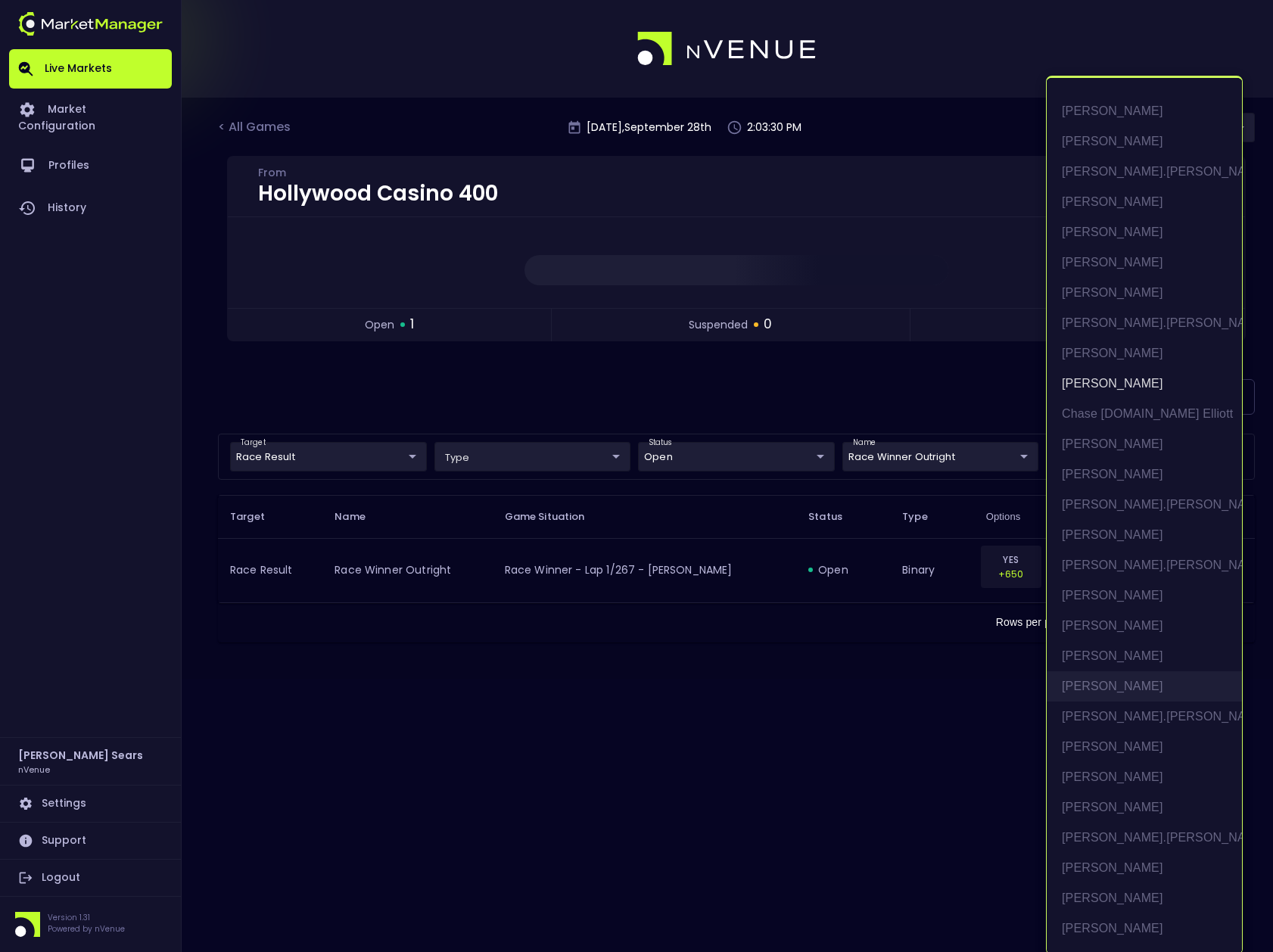
click at [1111, 679] on li "[PERSON_NAME]" at bounding box center [1144, 687] width 196 height 30
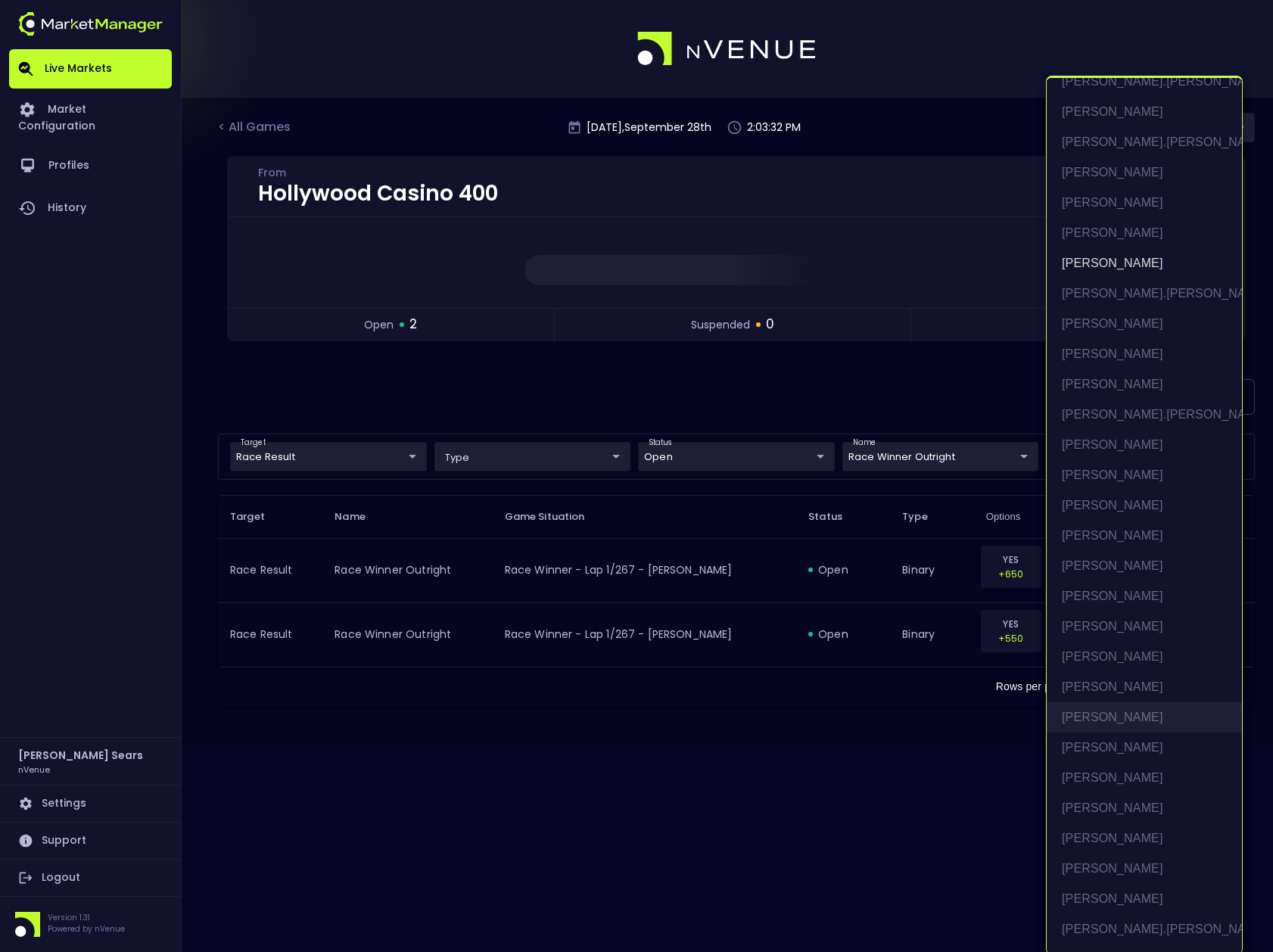
scroll to position [429, 0]
click at [1105, 563] on li "[PERSON_NAME]" at bounding box center [1144, 560] width 196 height 30
type input "[PERSON_NAME],[PERSON_NAME],[PERSON_NAME]"
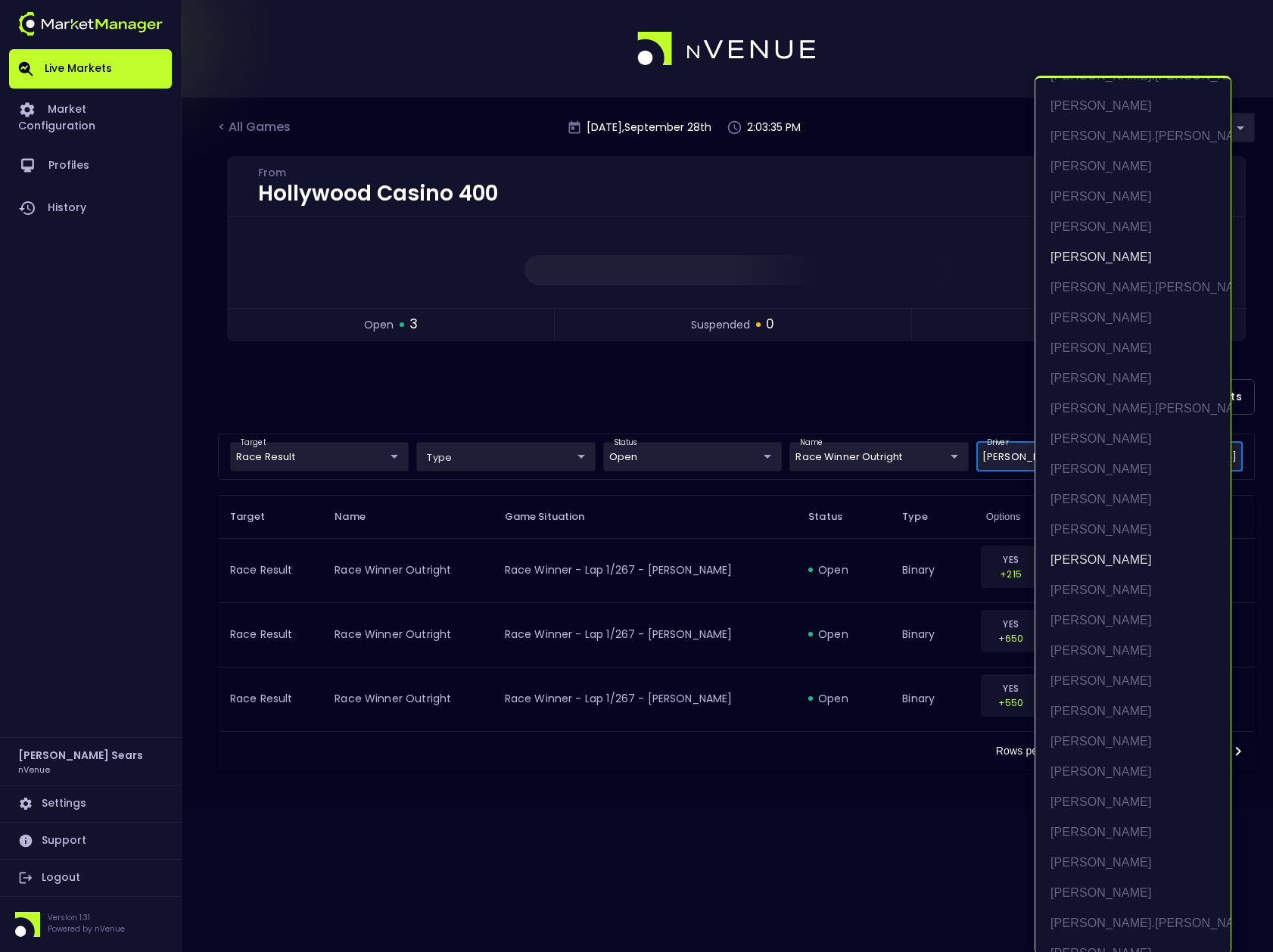
click at [865, 394] on div at bounding box center [636, 476] width 1273 height 952
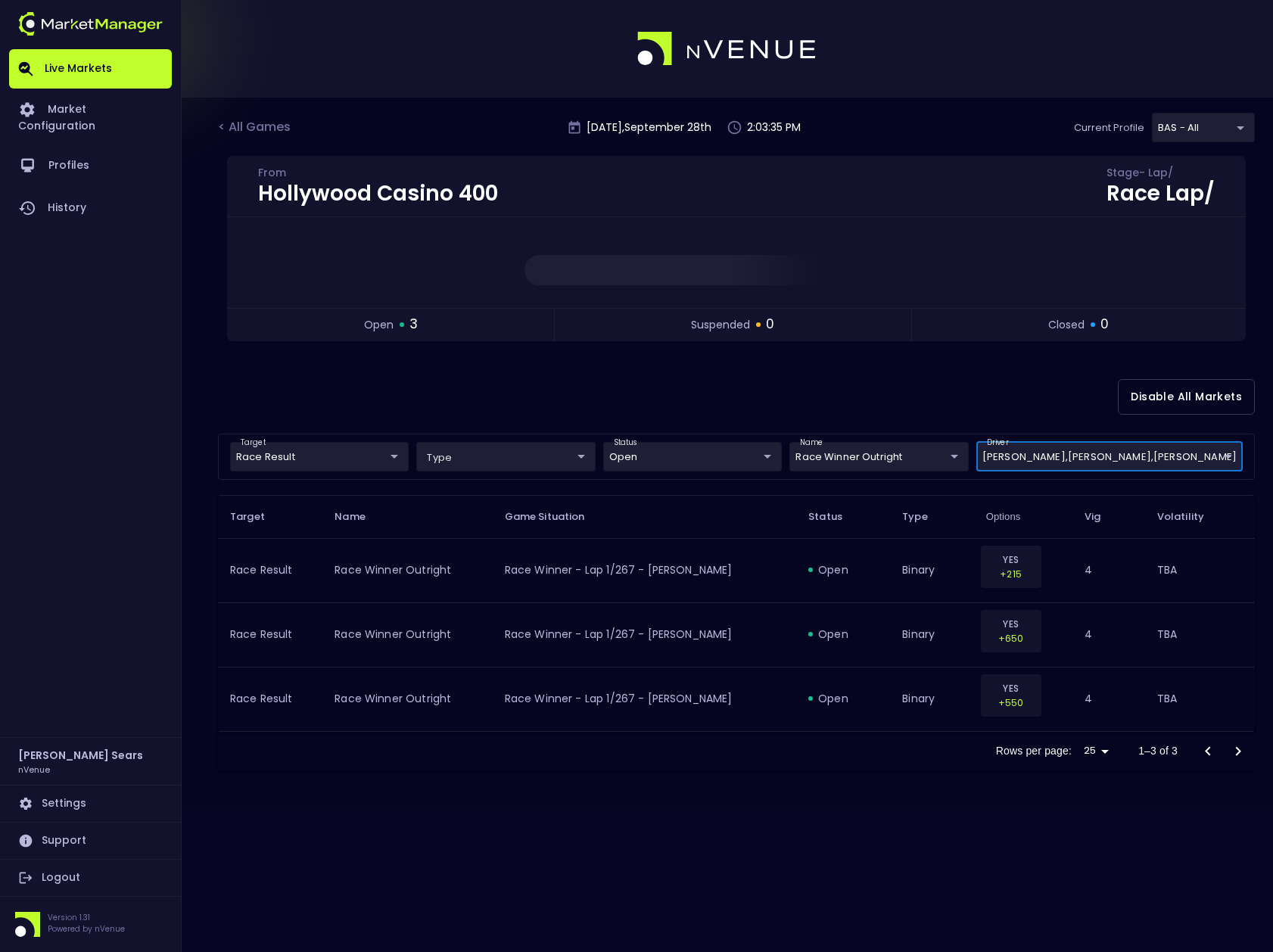
scroll to position [0, 0]
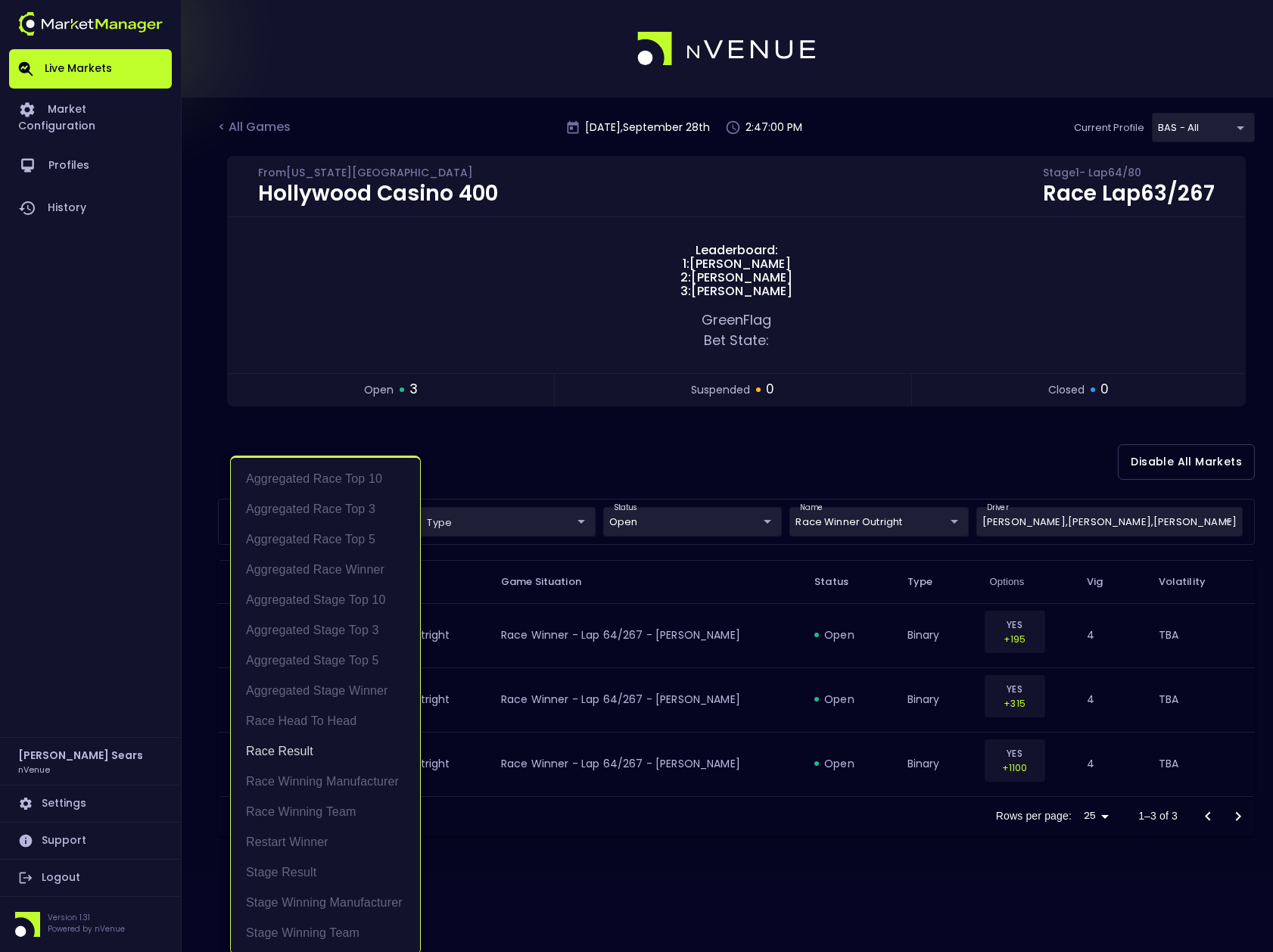
click at [376, 522] on body "Live Markets Market Configuration Profiles History [PERSON_NAME] nVenue Setting…" at bounding box center [636, 476] width 1273 height 952
click at [302, 874] on li "Stage Result" at bounding box center [325, 872] width 190 height 30
click at [297, 746] on li "Race Result" at bounding box center [325, 751] width 190 height 30
type input "Stage Result"
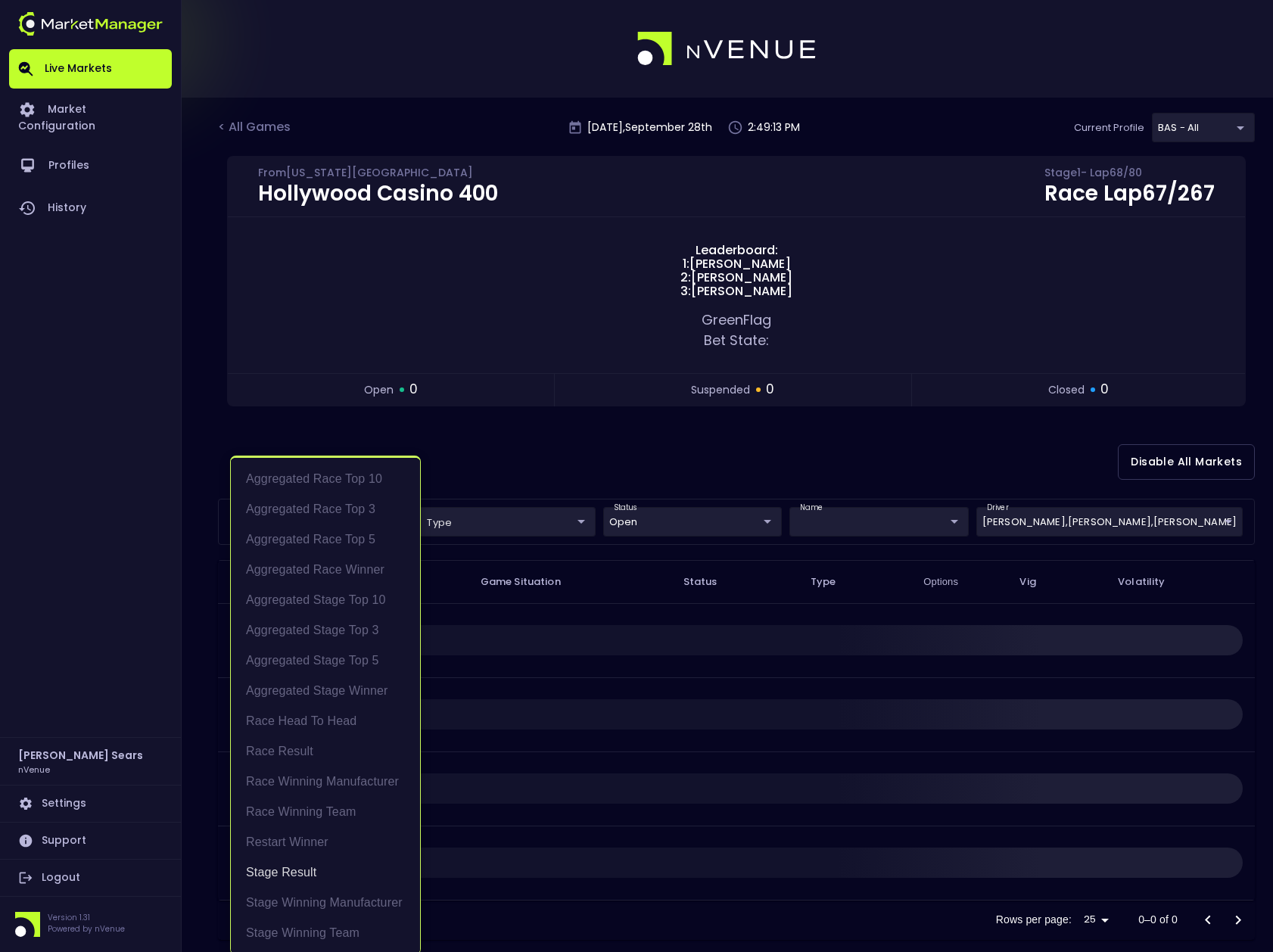
click at [582, 462] on div at bounding box center [636, 476] width 1273 height 952
click at [396, 525] on body "Live Markets Market Configuration Profiles History [PERSON_NAME] nVenue Setting…" at bounding box center [636, 488] width 1273 height 976
click at [341, 870] on li "Stage Result" at bounding box center [325, 872] width 190 height 30
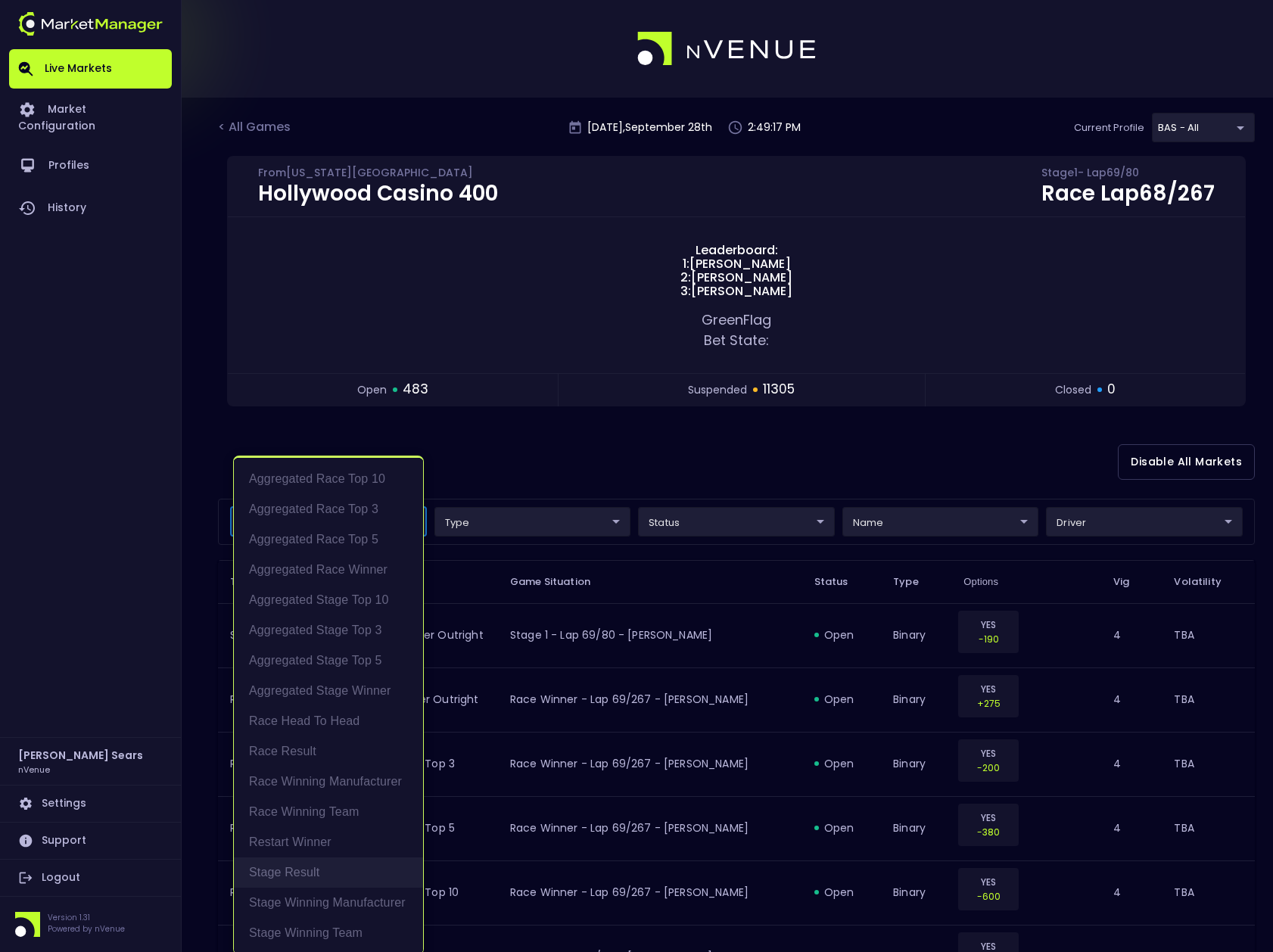
click at [321, 872] on li "Stage Result" at bounding box center [328, 872] width 190 height 30
type input "Stage Result"
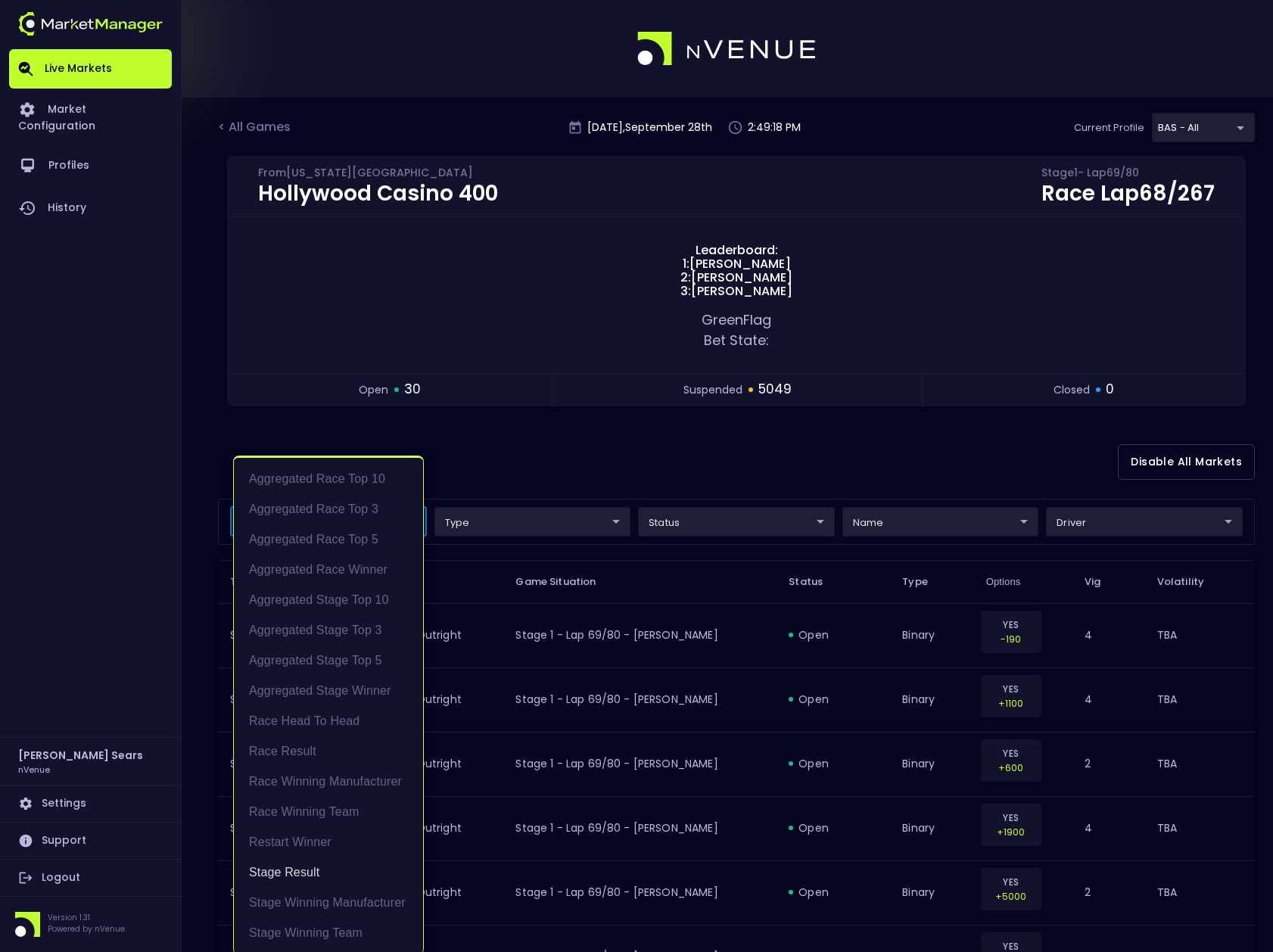
click at [913, 470] on div at bounding box center [636, 476] width 1273 height 952
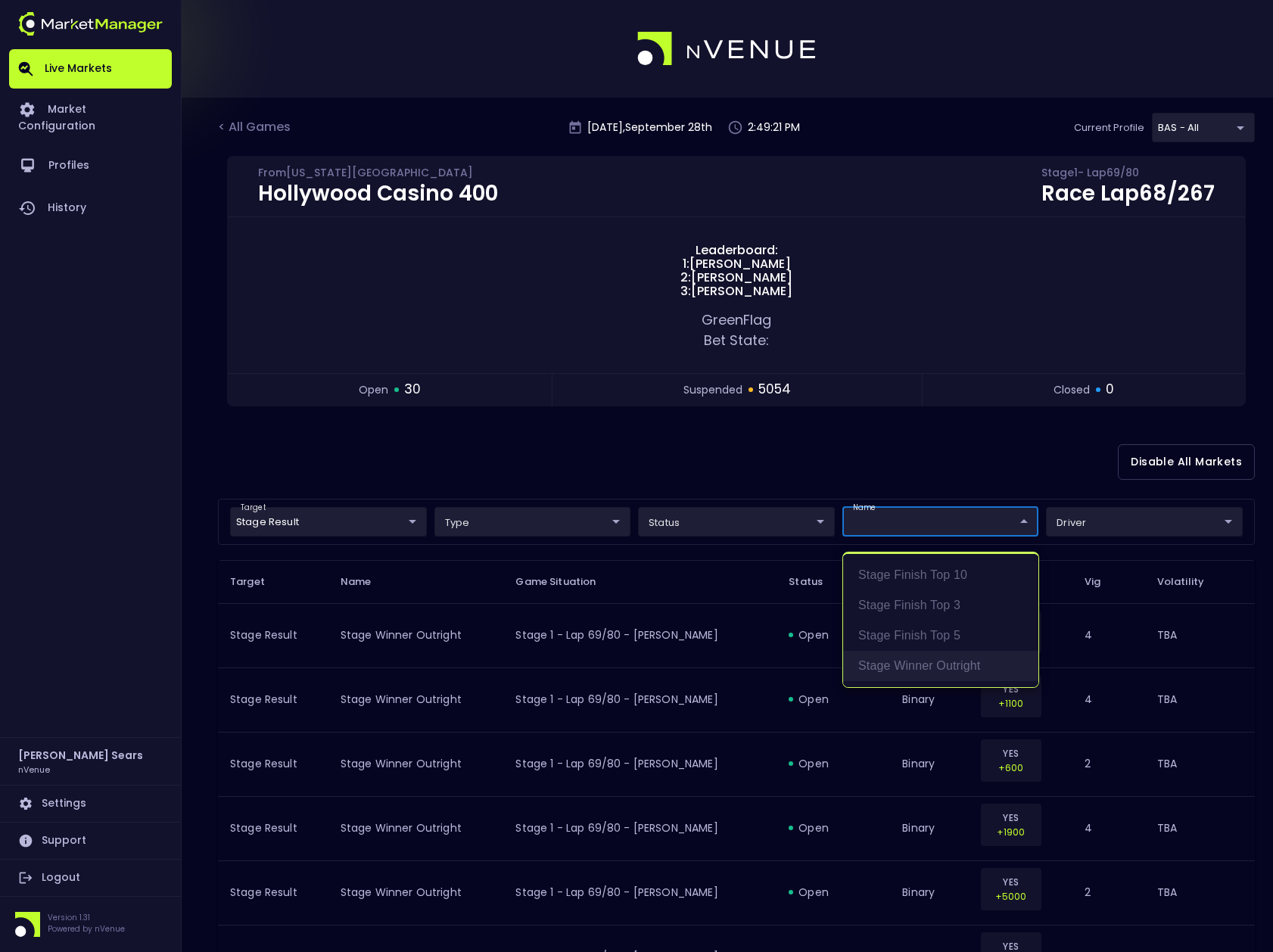
click at [929, 667] on li "Stage Winner Outright" at bounding box center [941, 666] width 196 height 30
type input "Stage Winner Outright"
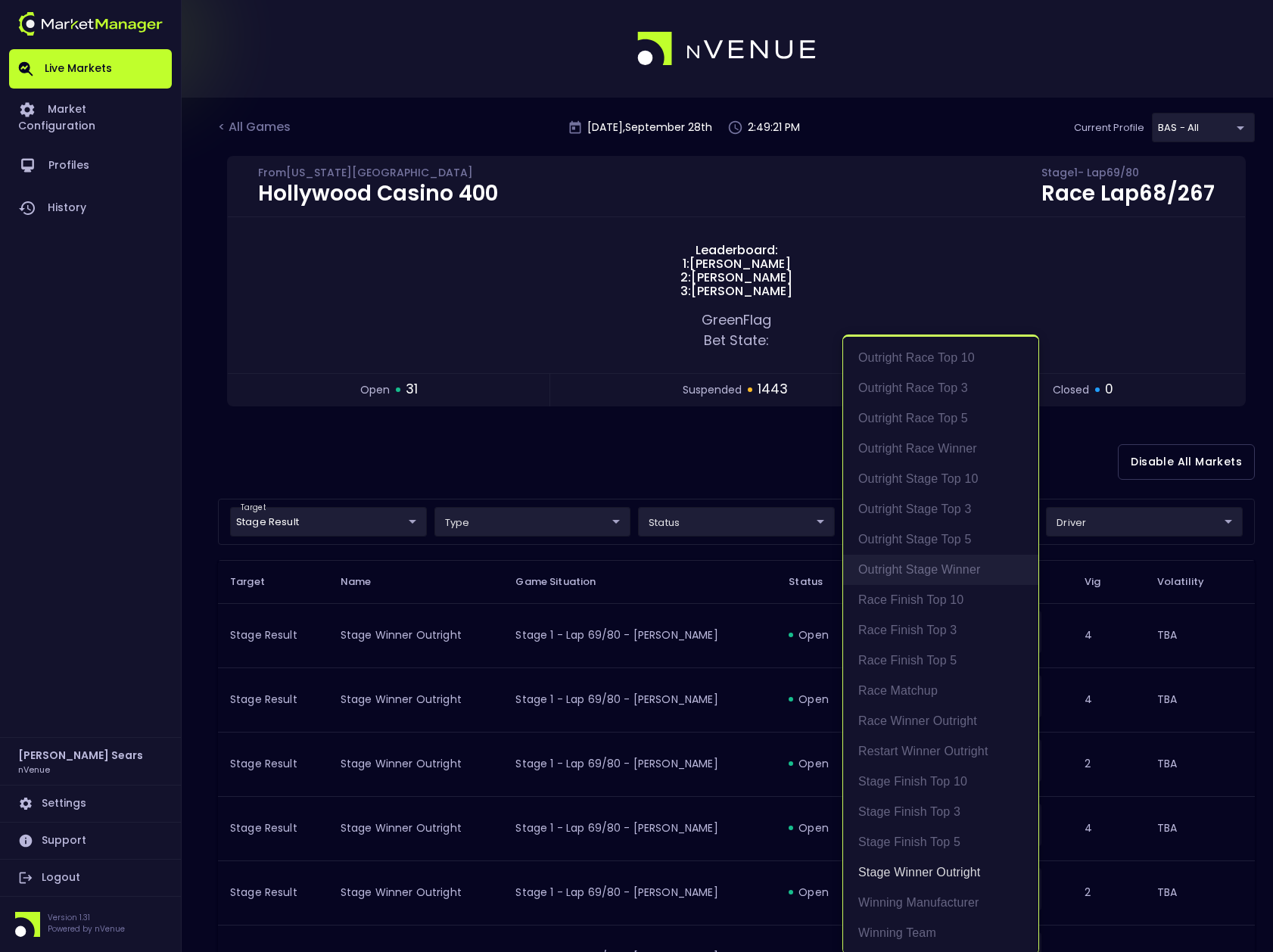
scroll to position [3, 0]
click at [706, 447] on div at bounding box center [636, 476] width 1273 height 952
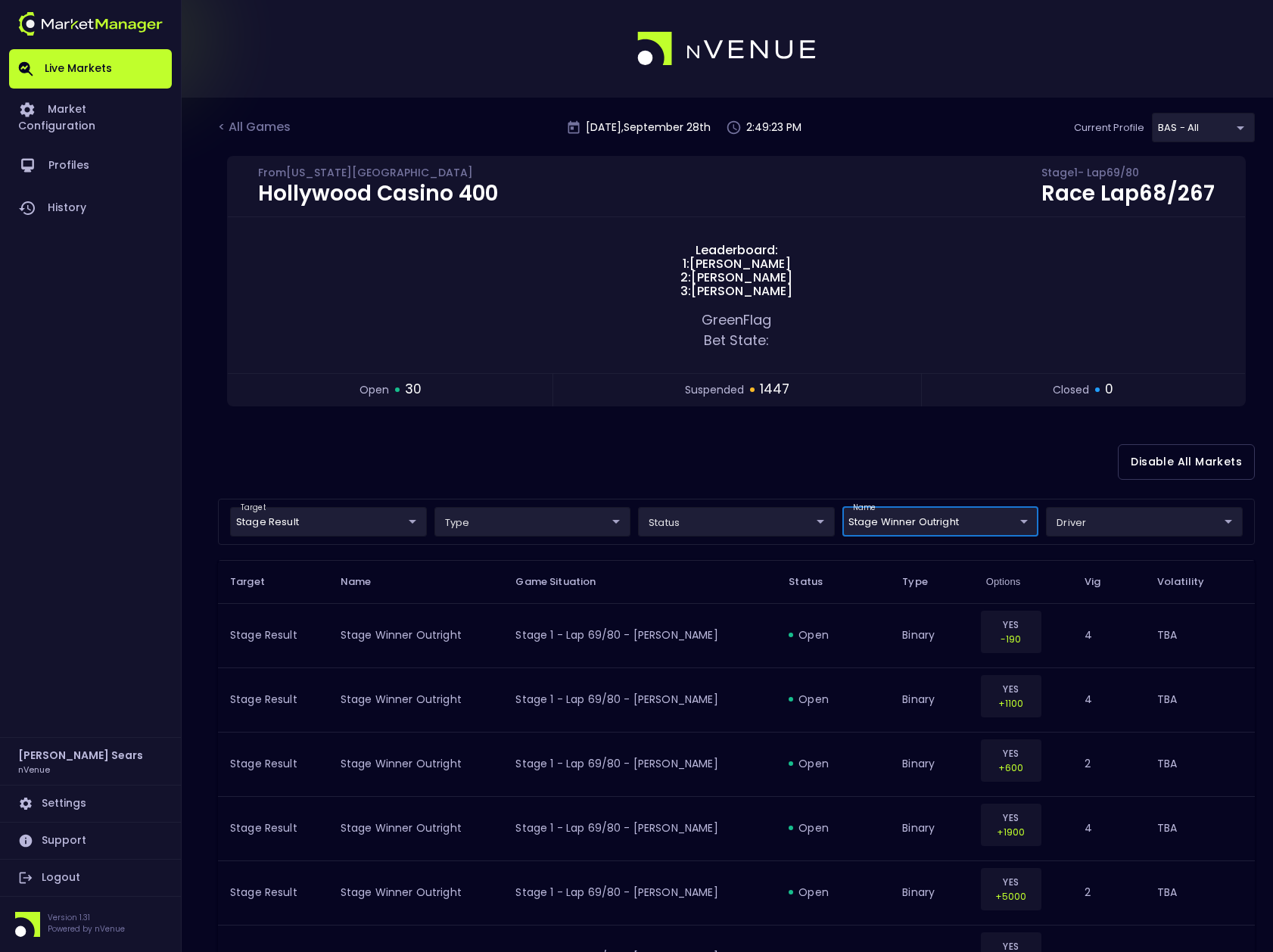
scroll to position [0, 0]
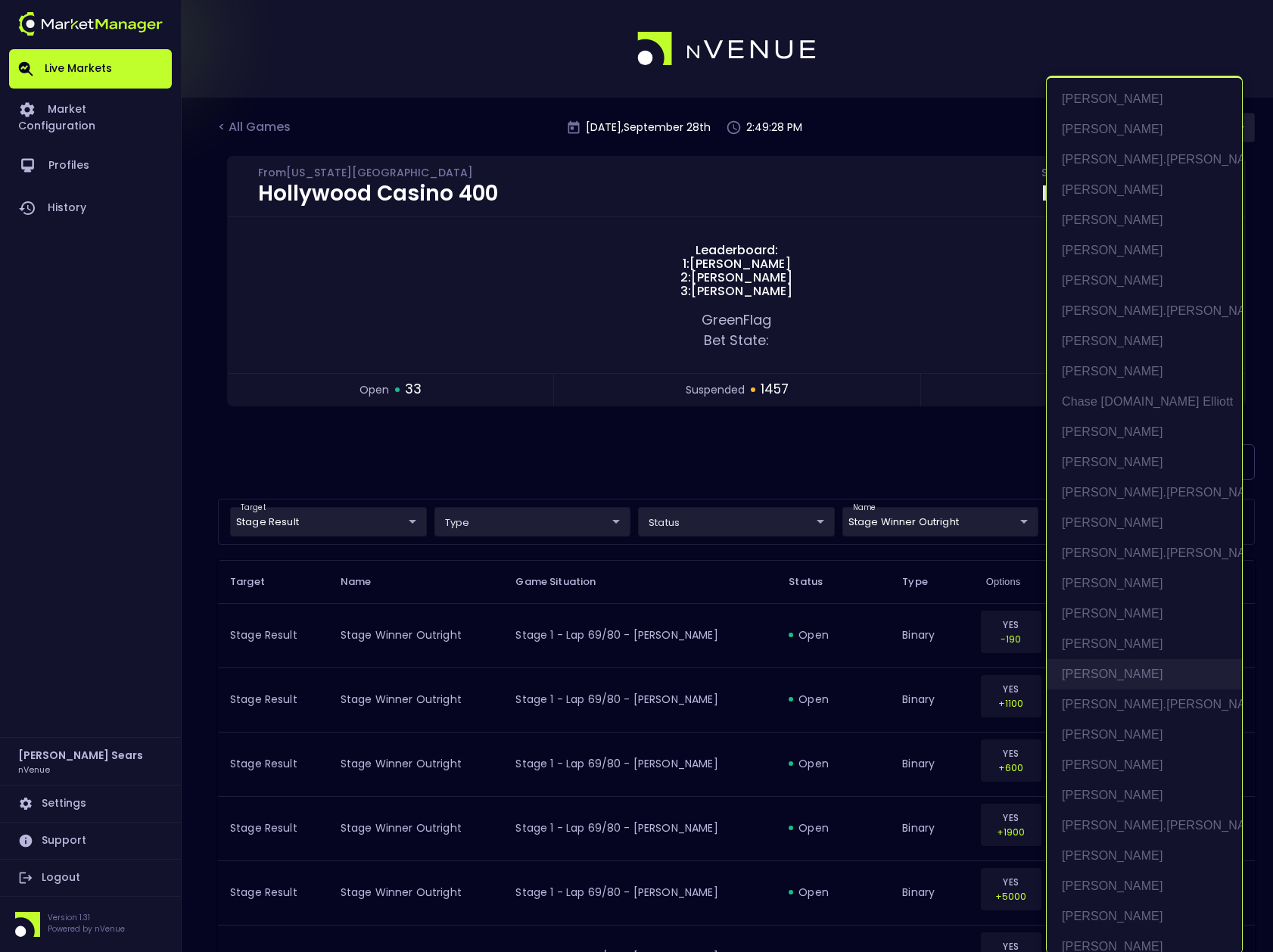
click at [1098, 672] on li "[PERSON_NAME]" at bounding box center [1144, 675] width 196 height 30
type input "[PERSON_NAME]"
click at [685, 525] on div at bounding box center [636, 476] width 1273 height 952
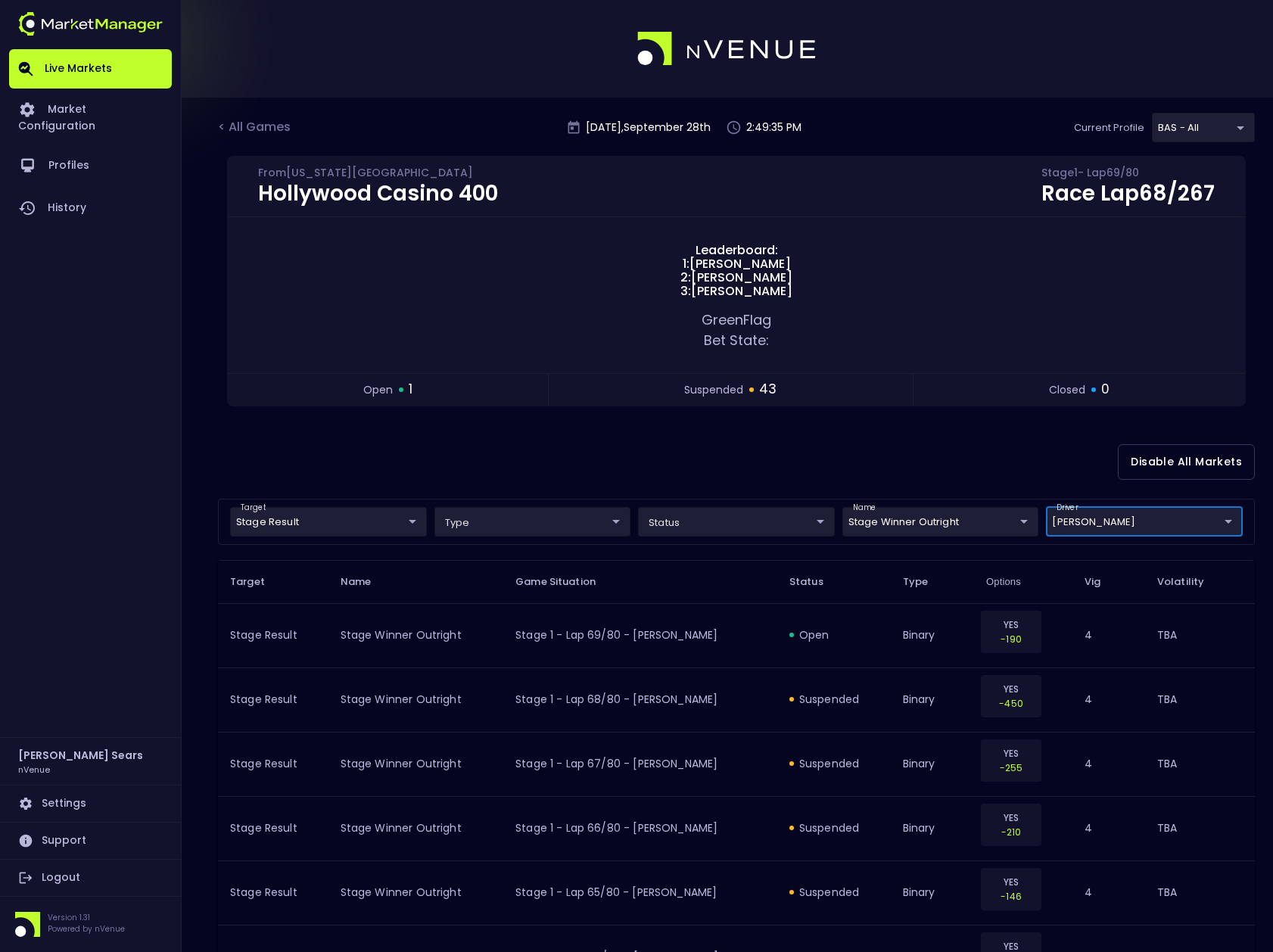
click at [694, 526] on div "[PERSON_NAME] [PERSON_NAME] [PERSON_NAME].[PERSON_NAME] [PERSON_NAME] [PERSON_N…" at bounding box center [636, 476] width 1273 height 952
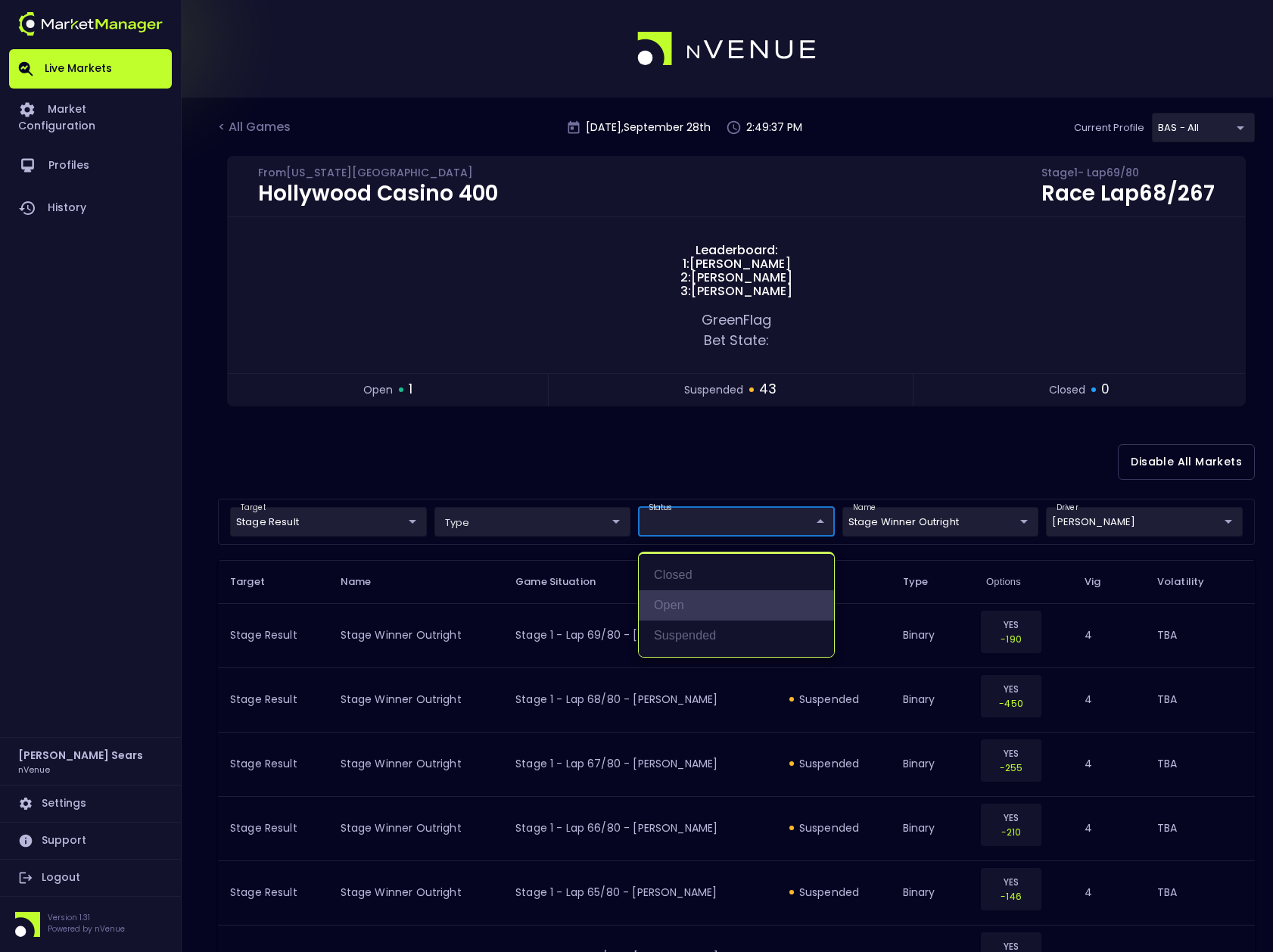
click at [668, 609] on li "open" at bounding box center [736, 606] width 196 height 30
type input "open"
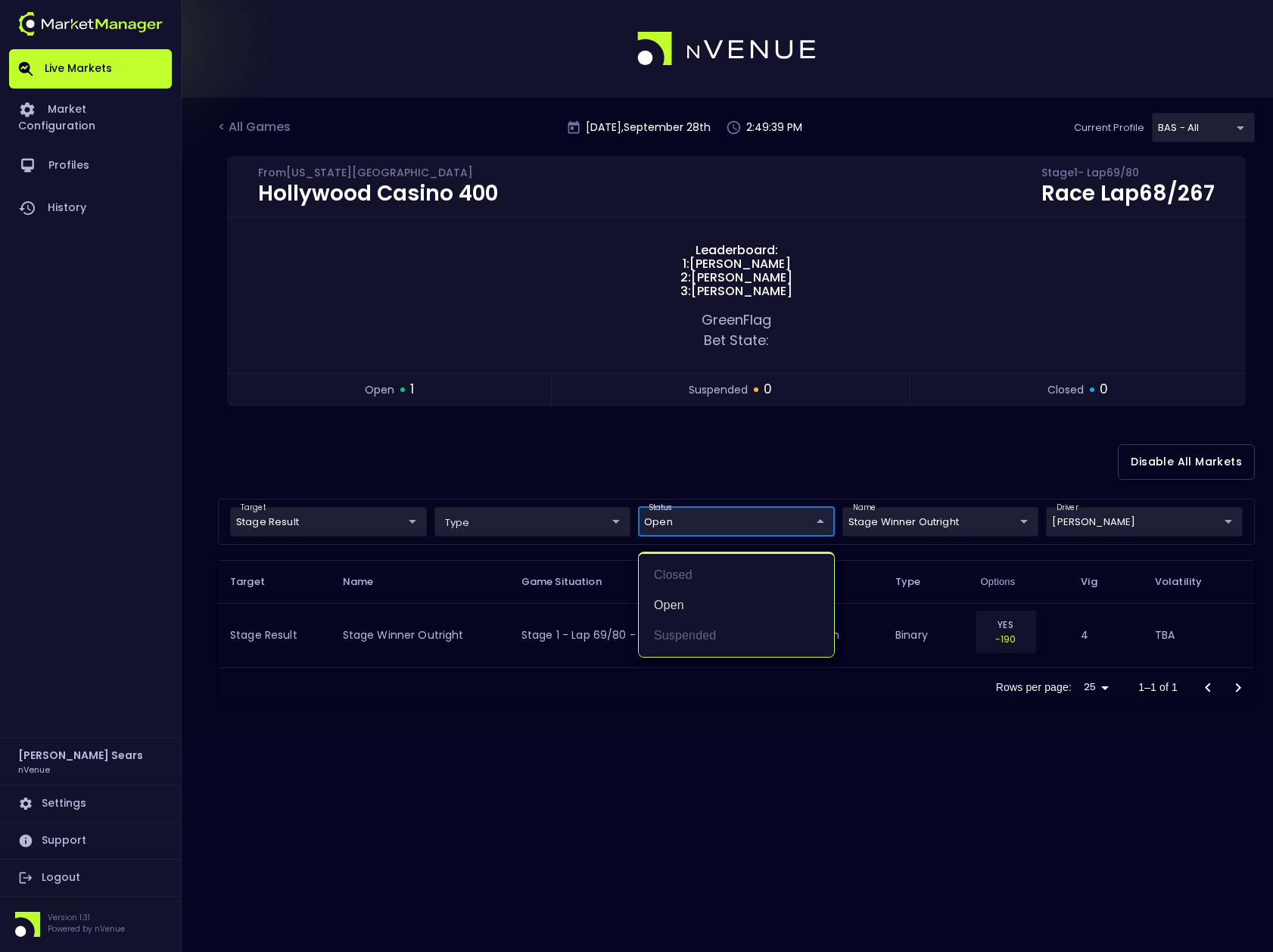
click at [1132, 530] on div at bounding box center [636, 476] width 1273 height 952
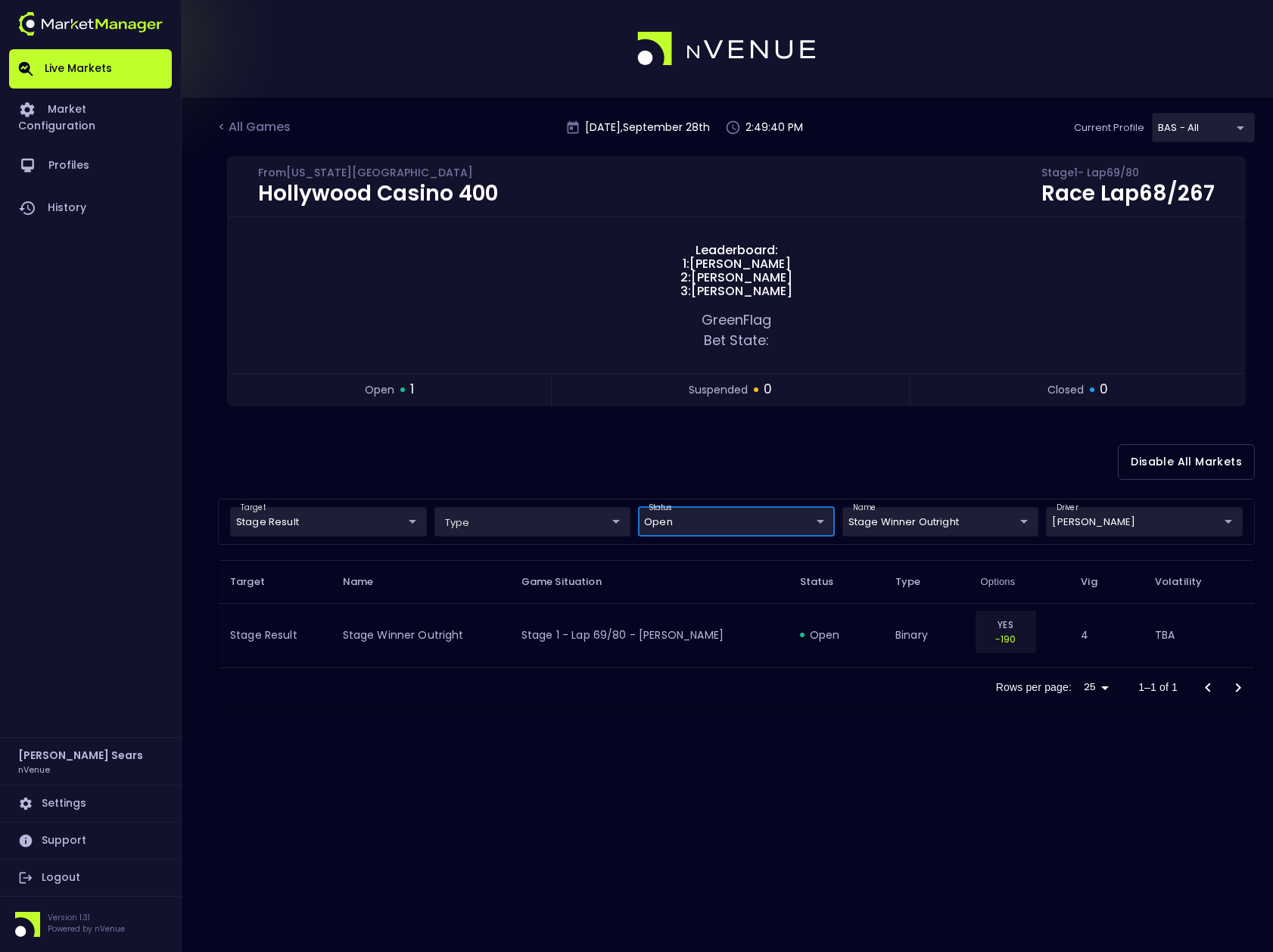
click at [1142, 525] on body "Live Markets Market Configuration Profiles History [PERSON_NAME] nVenue Setting…" at bounding box center [636, 476] width 1273 height 952
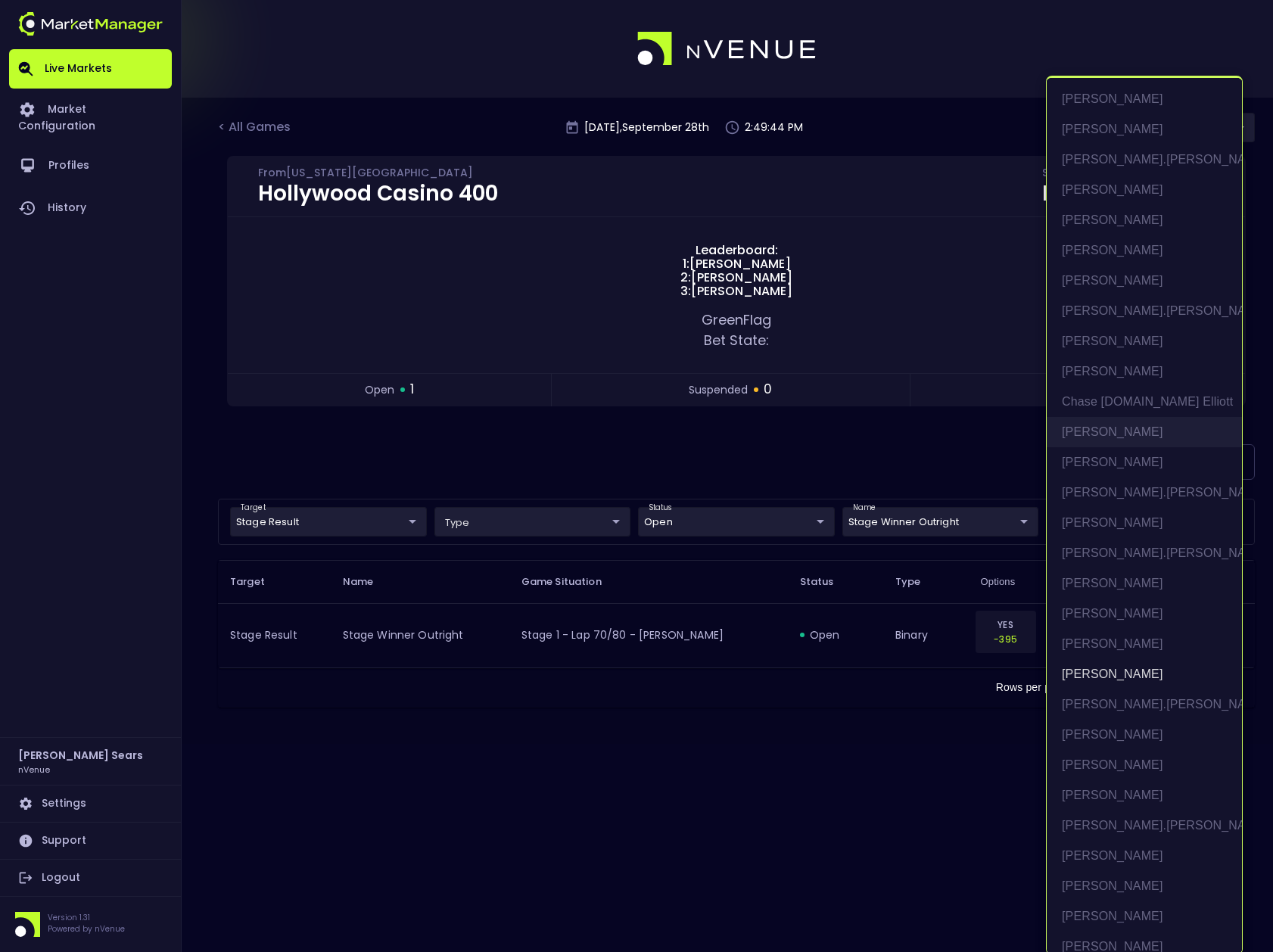
click at [1116, 432] on li "[PERSON_NAME]" at bounding box center [1144, 432] width 196 height 30
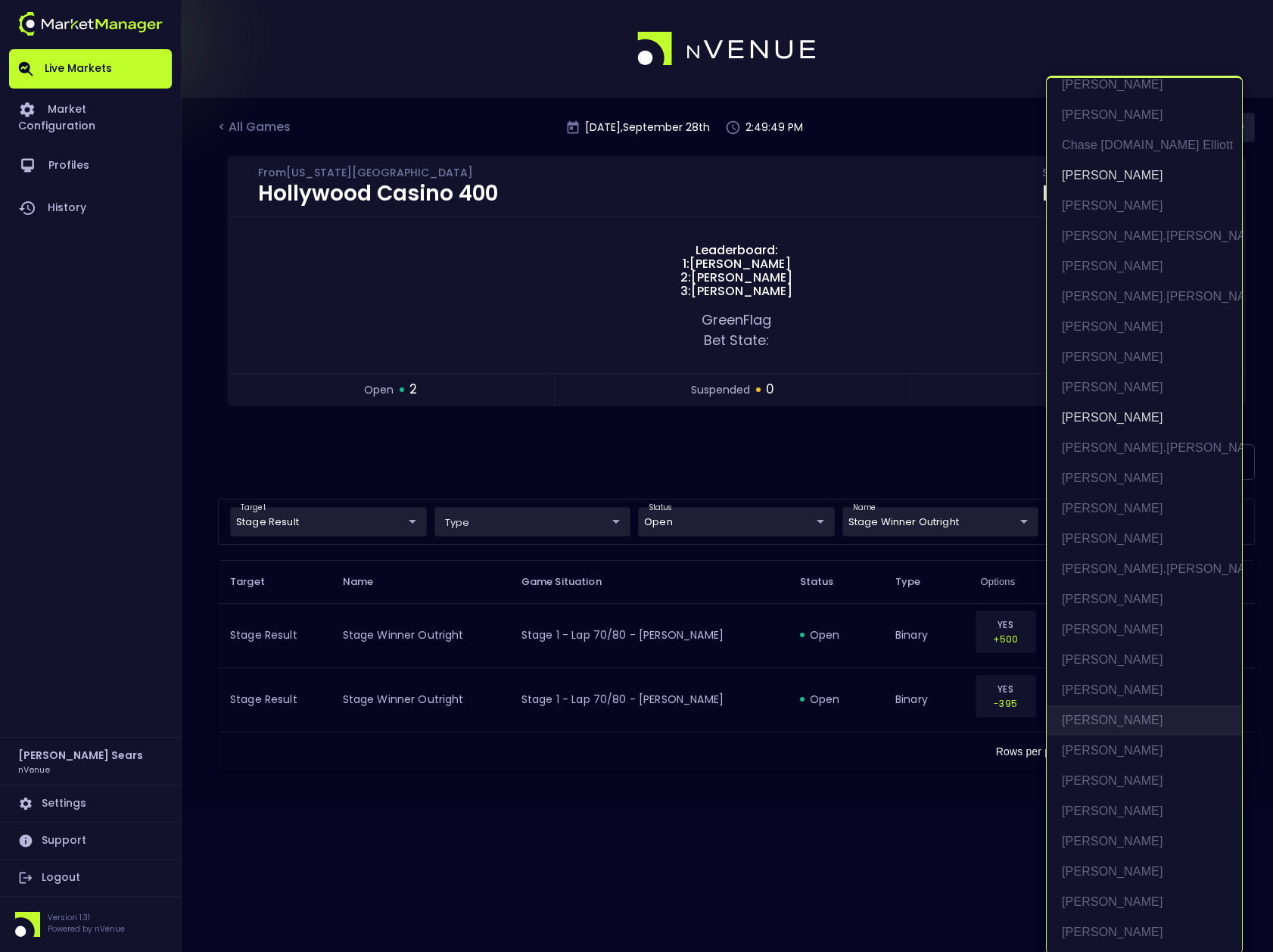
scroll to position [257, 0]
click at [1095, 715] on li "[PERSON_NAME]" at bounding box center [1144, 719] width 196 height 30
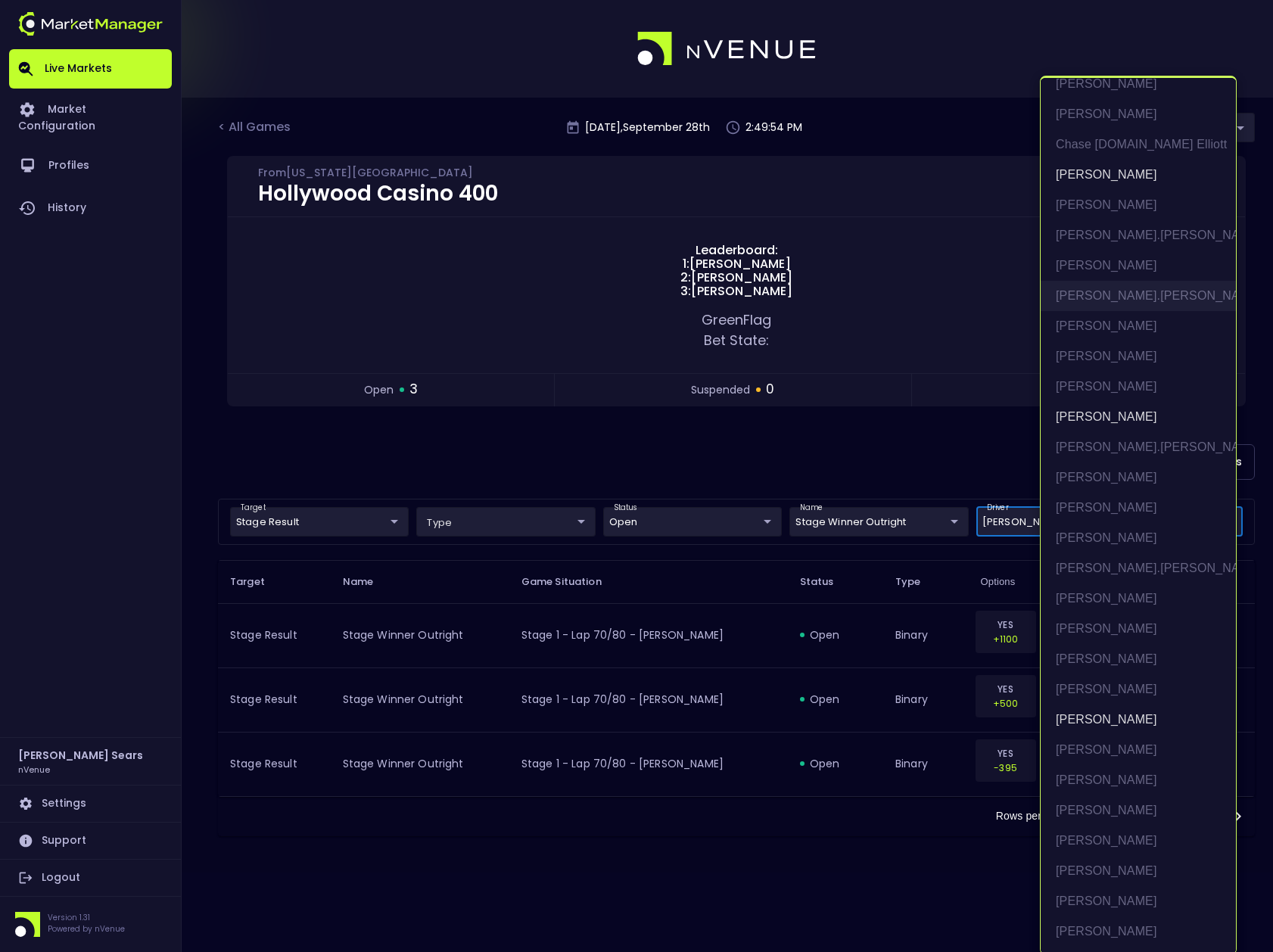
scroll to position [252, 0]
click at [1098, 271] on li "[PERSON_NAME]" at bounding box center [1138, 270] width 196 height 30
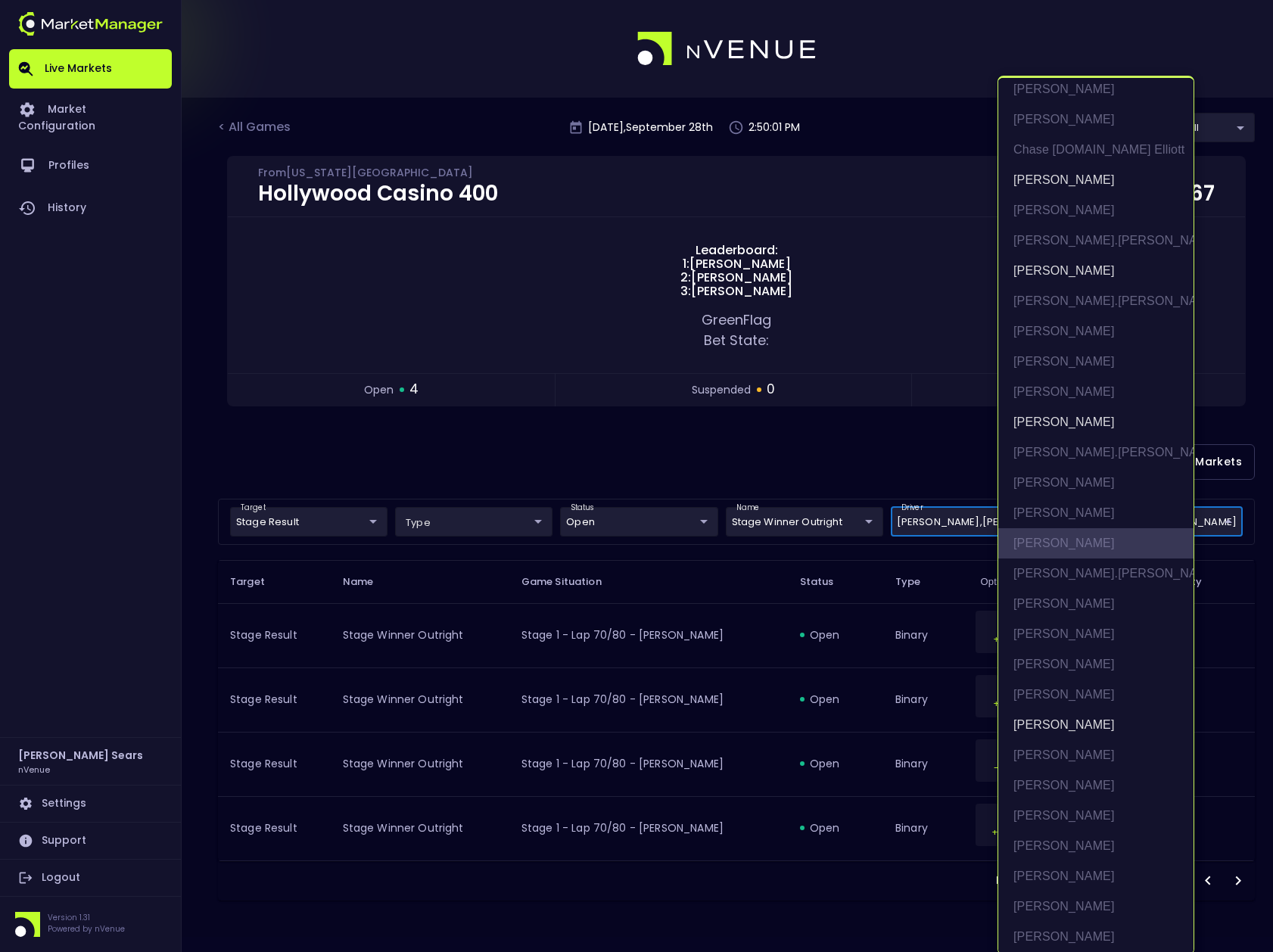
click at [1063, 543] on li "[PERSON_NAME]" at bounding box center [1095, 543] width 196 height 30
type input "[PERSON_NAME],[PERSON_NAME],[PERSON_NAME],[PERSON_NAME],[PERSON_NAME]"
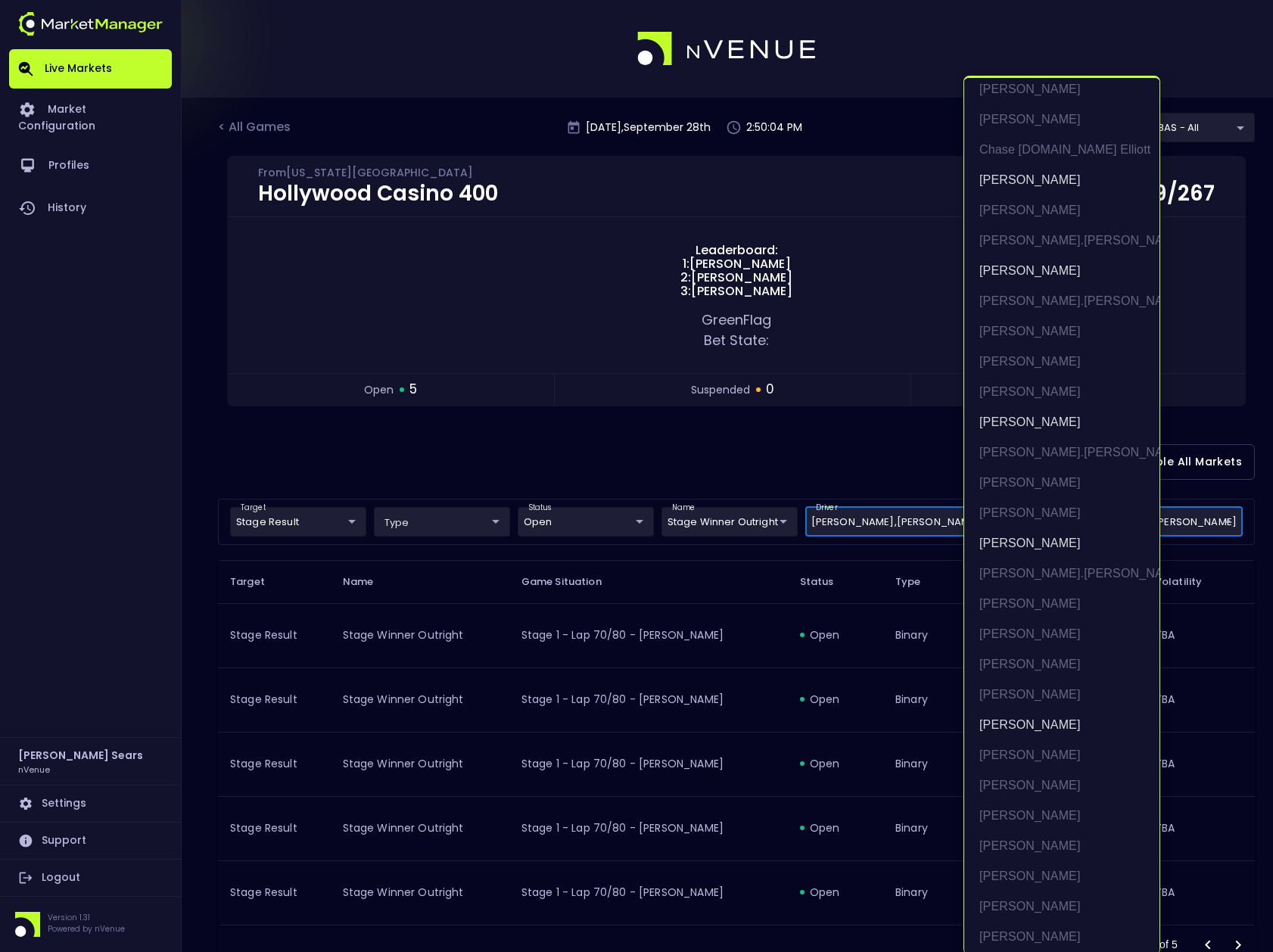
click at [901, 465] on div at bounding box center [636, 476] width 1273 height 952
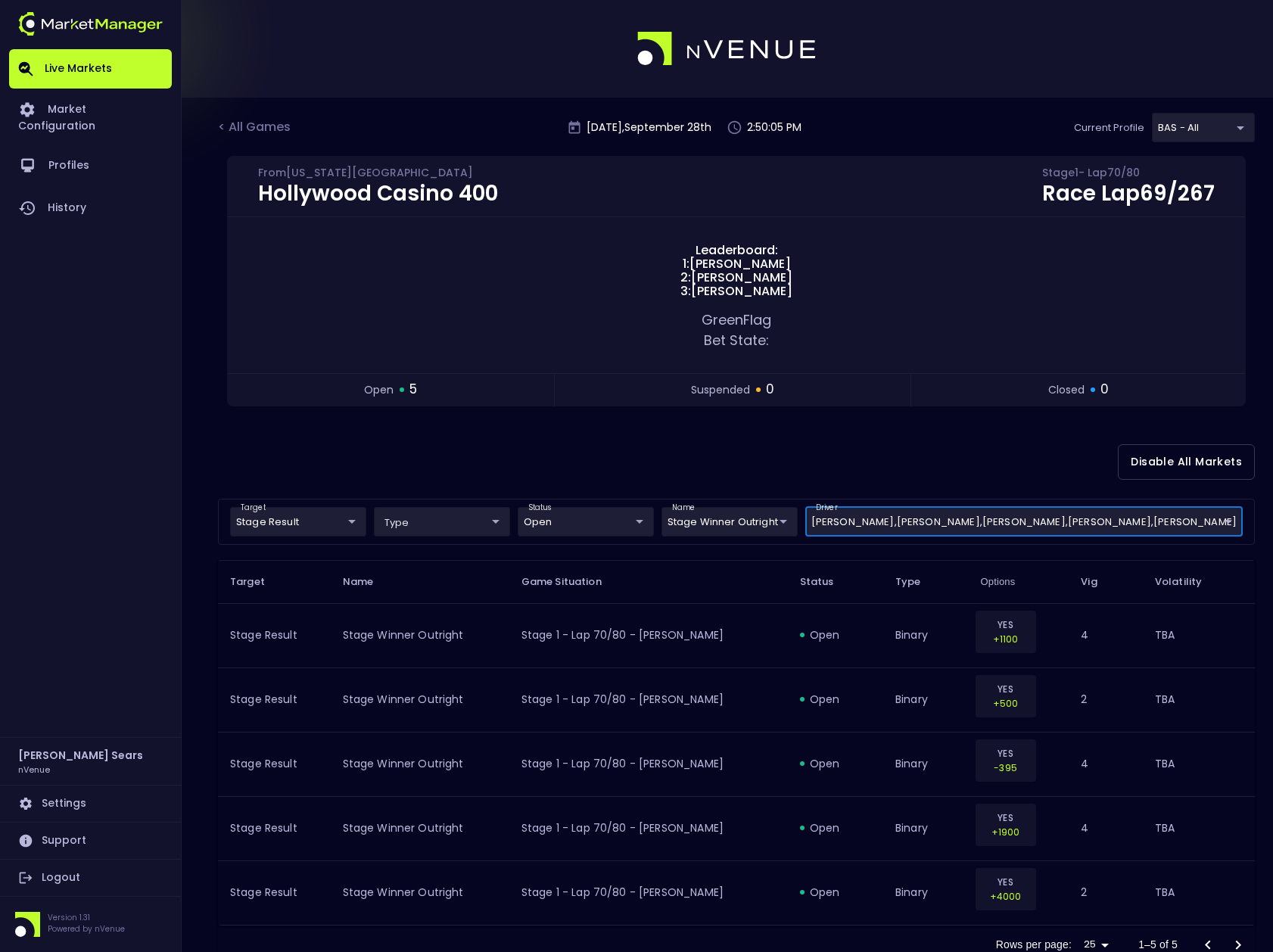
scroll to position [0, 0]
drag, startPoint x: 908, startPoint y: 467, endPoint x: 1071, endPoint y: 487, distance: 164.2
click at [1071, 487] on div "Disable All Markets" at bounding box center [735, 462] width 1037 height 74
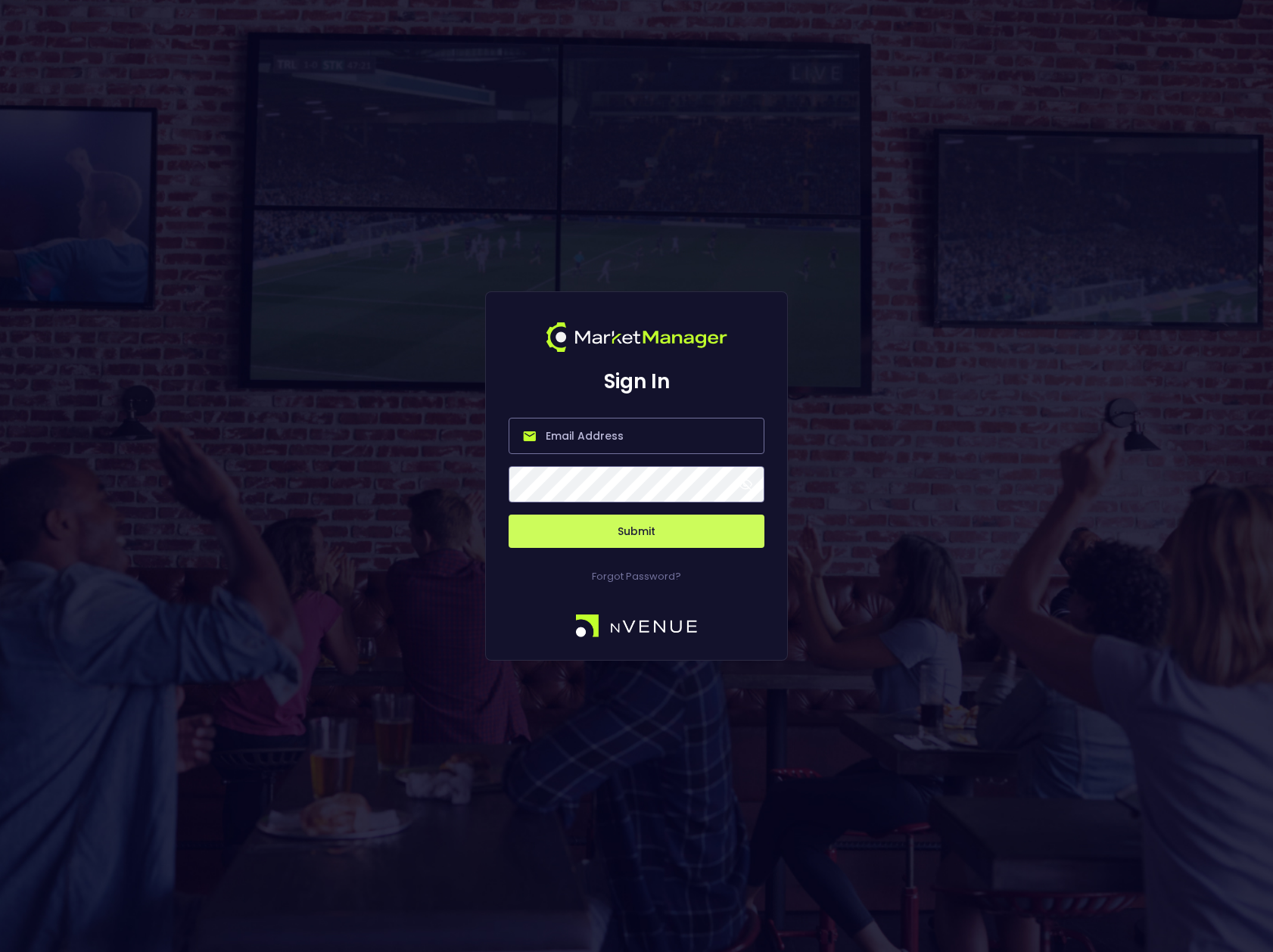
type input "[PERSON_NAME][EMAIL_ADDRESS][DOMAIN_NAME]"
